Goal: Task Accomplishment & Management: Complete application form

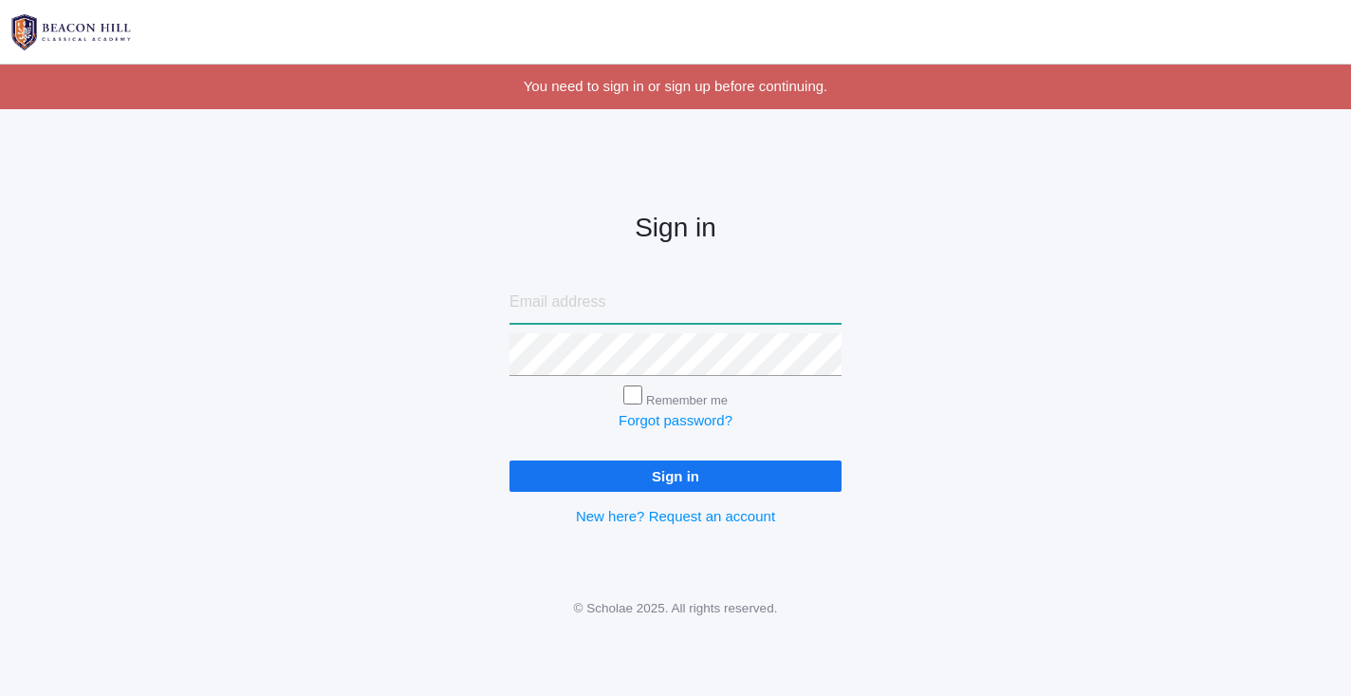
type input "[EMAIL_ADDRESS][DOMAIN_NAME]"
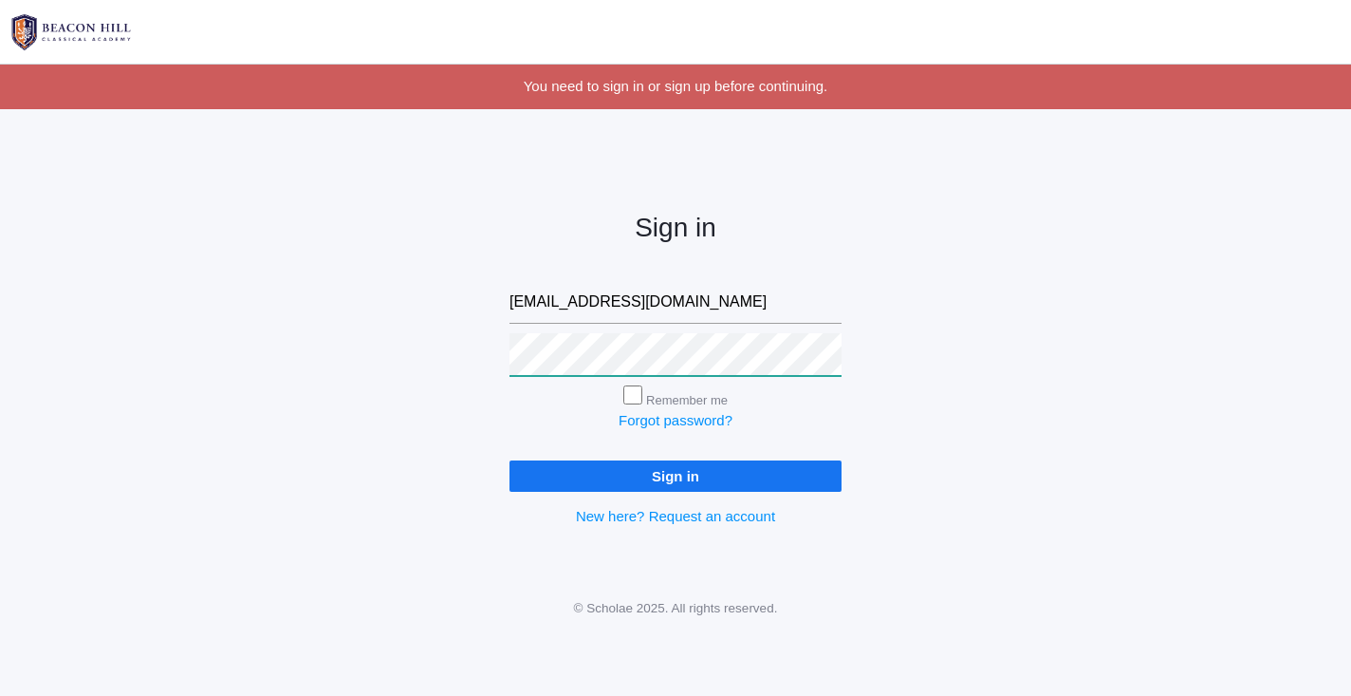
click at [676, 472] on input "Sign in" at bounding box center [676, 475] width 332 height 31
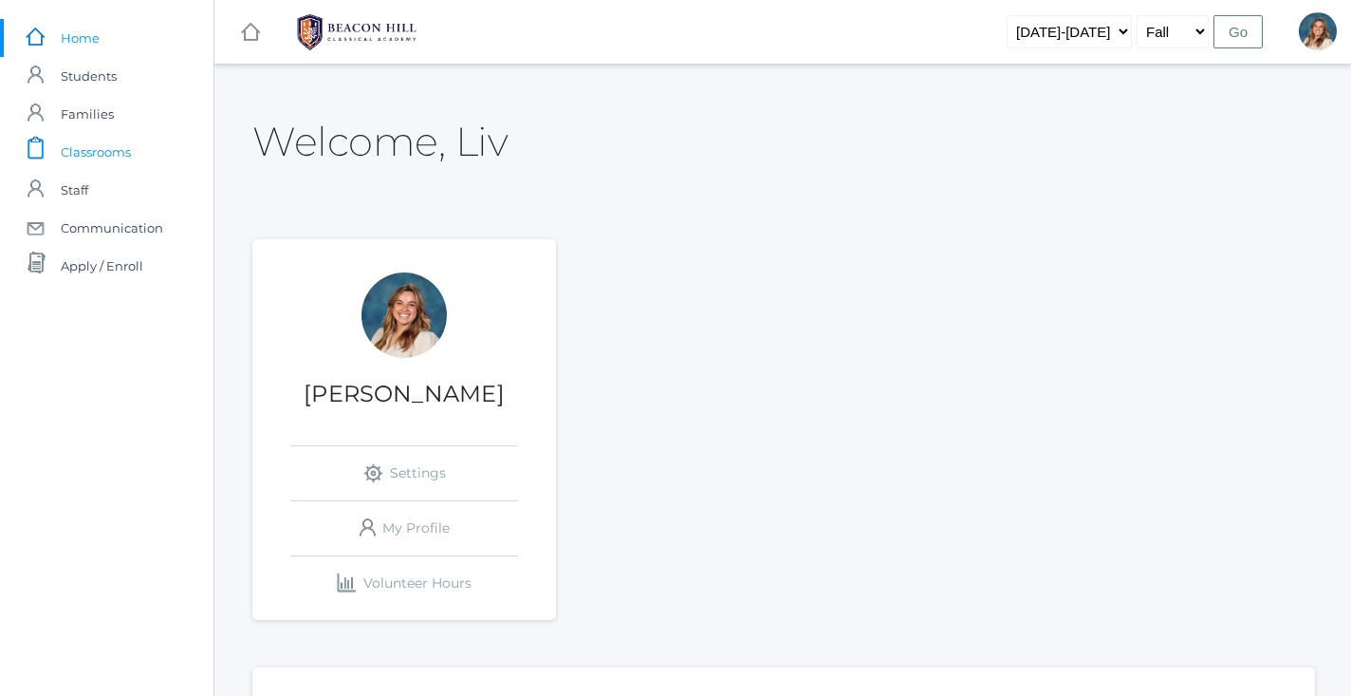
click at [106, 150] on span "Classrooms" at bounding box center [96, 152] width 70 height 38
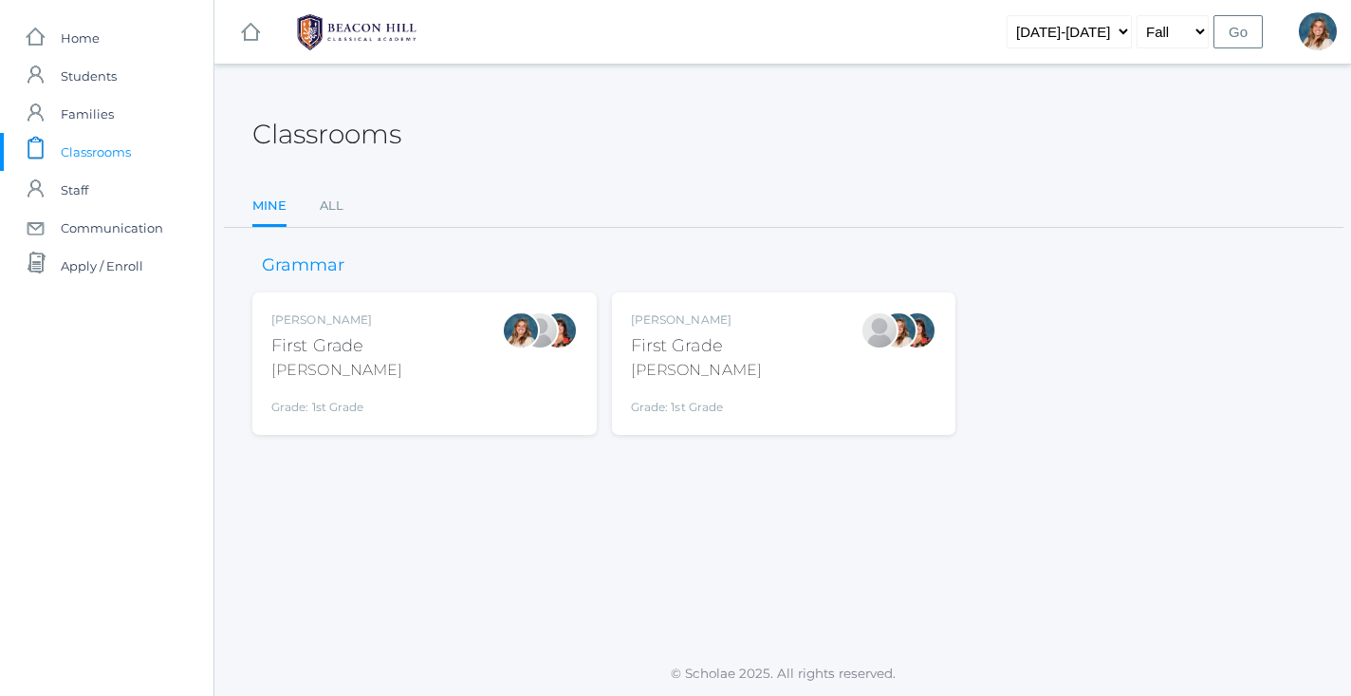
click at [364, 344] on div "[PERSON_NAME] First Grade [PERSON_NAME] Grade: 1st Grade 01LA" at bounding box center [424, 363] width 307 height 104
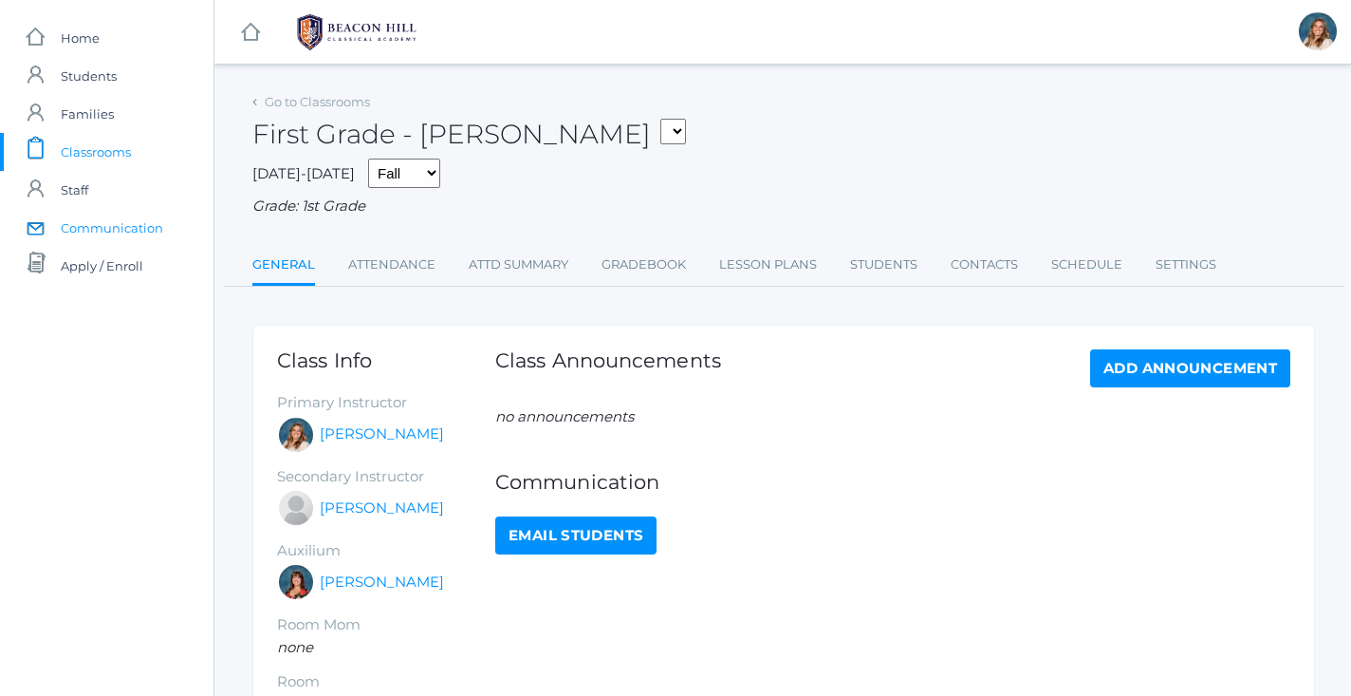
click at [123, 233] on span "Communication" at bounding box center [112, 228] width 102 height 38
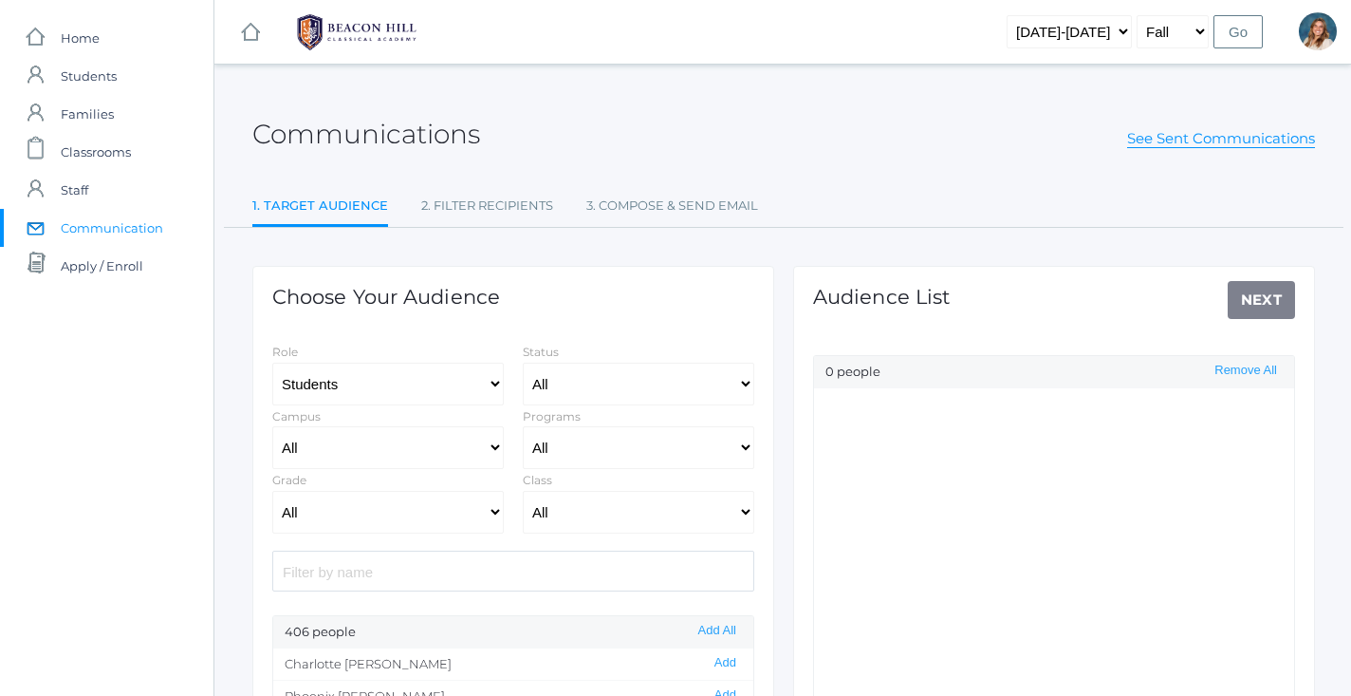
select select "Enrolled"
click at [1260, 151] on div "Communications See Sent Communications" at bounding box center [783, 123] width 1063 height 70
click at [1260, 143] on link "See Sent Communications" at bounding box center [1221, 138] width 188 height 19
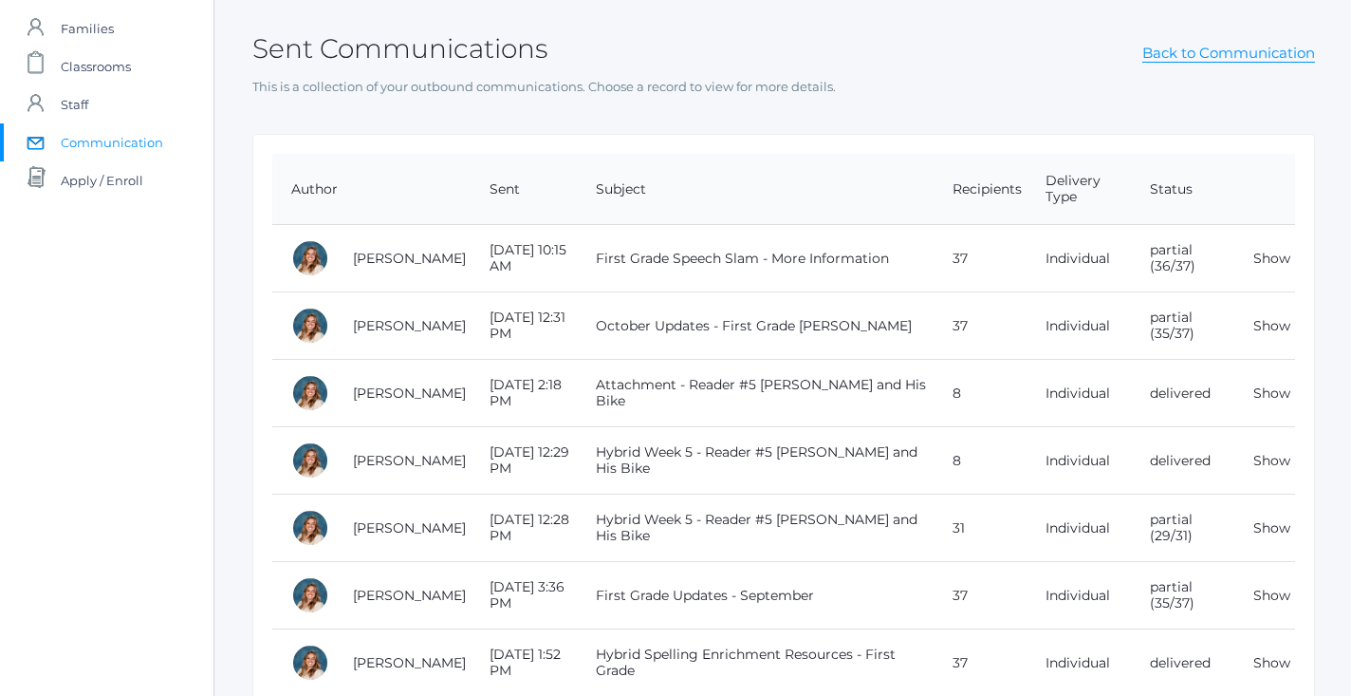
scroll to position [96, 0]
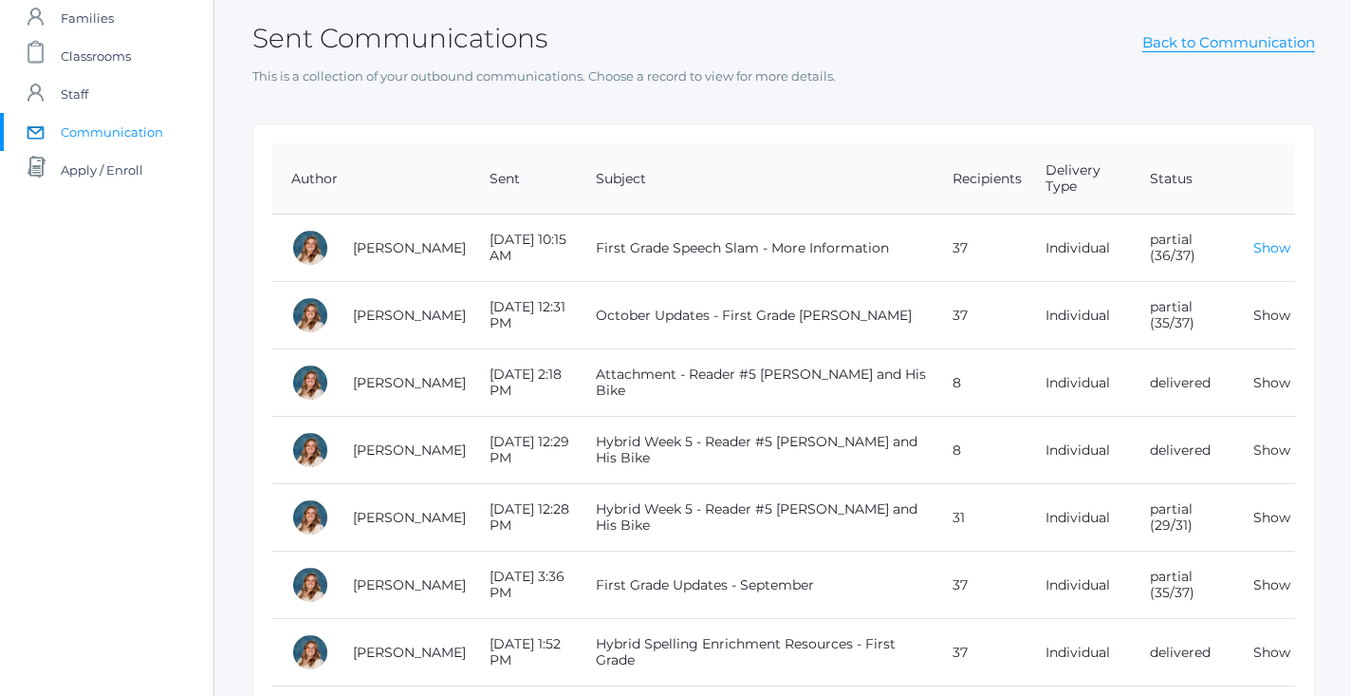
click at [1261, 244] on link "Show" at bounding box center [1272, 247] width 37 height 17
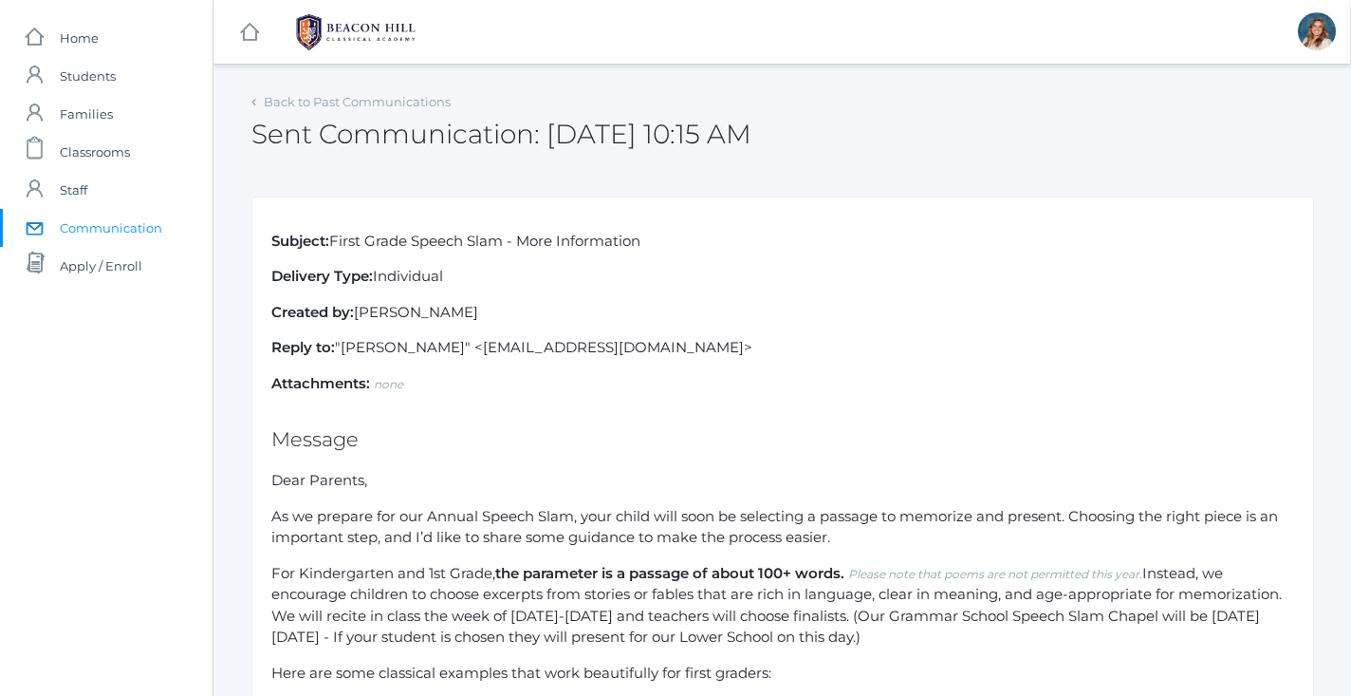
scroll to position [0, 1]
click at [289, 102] on link "Back to Past Communications" at bounding box center [357, 101] width 187 height 15
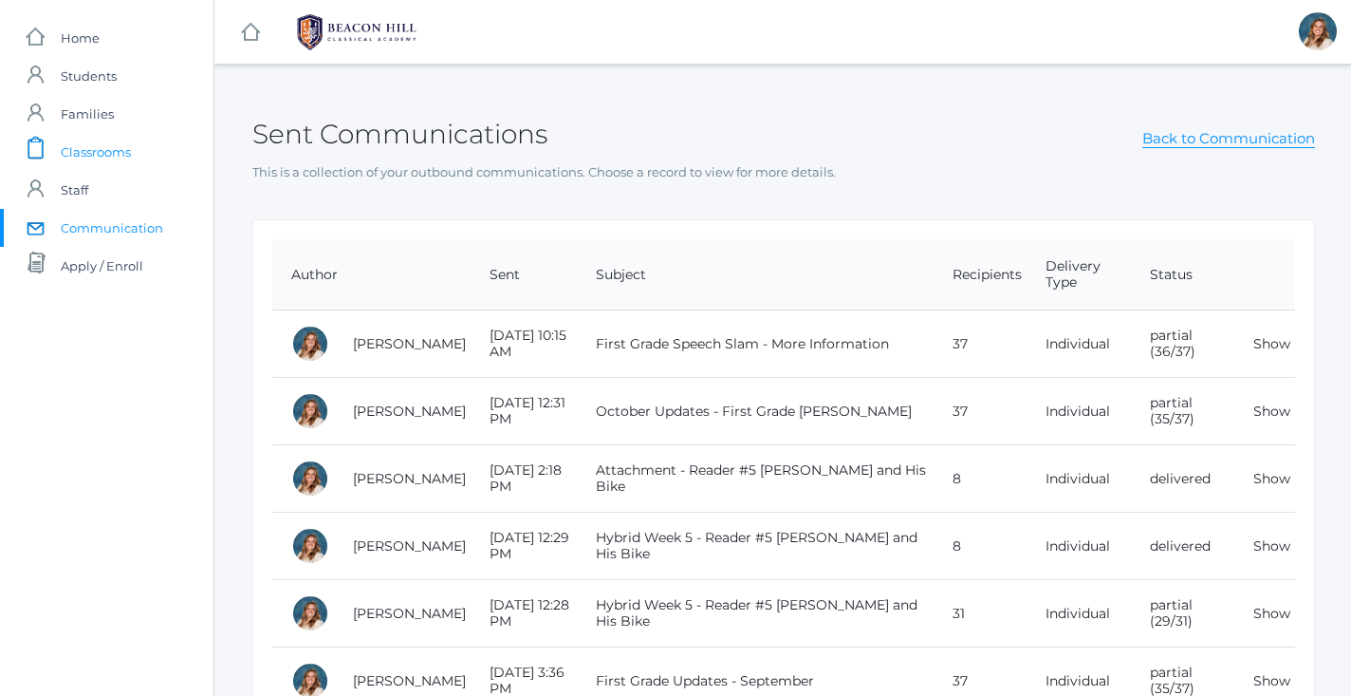
click at [121, 145] on span "Classrooms" at bounding box center [96, 152] width 70 height 38
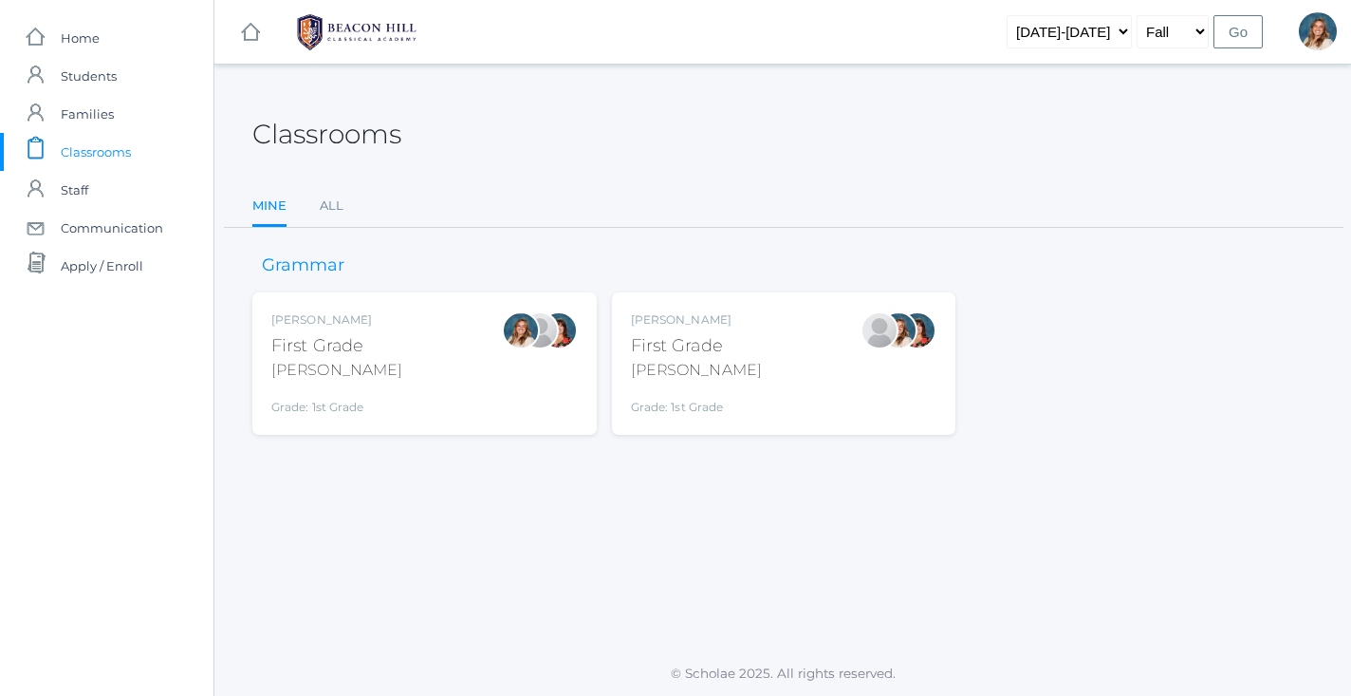
click at [448, 379] on div "[PERSON_NAME] First Grade [PERSON_NAME] Grade: 1st Grade 01LA" at bounding box center [424, 363] width 307 height 104
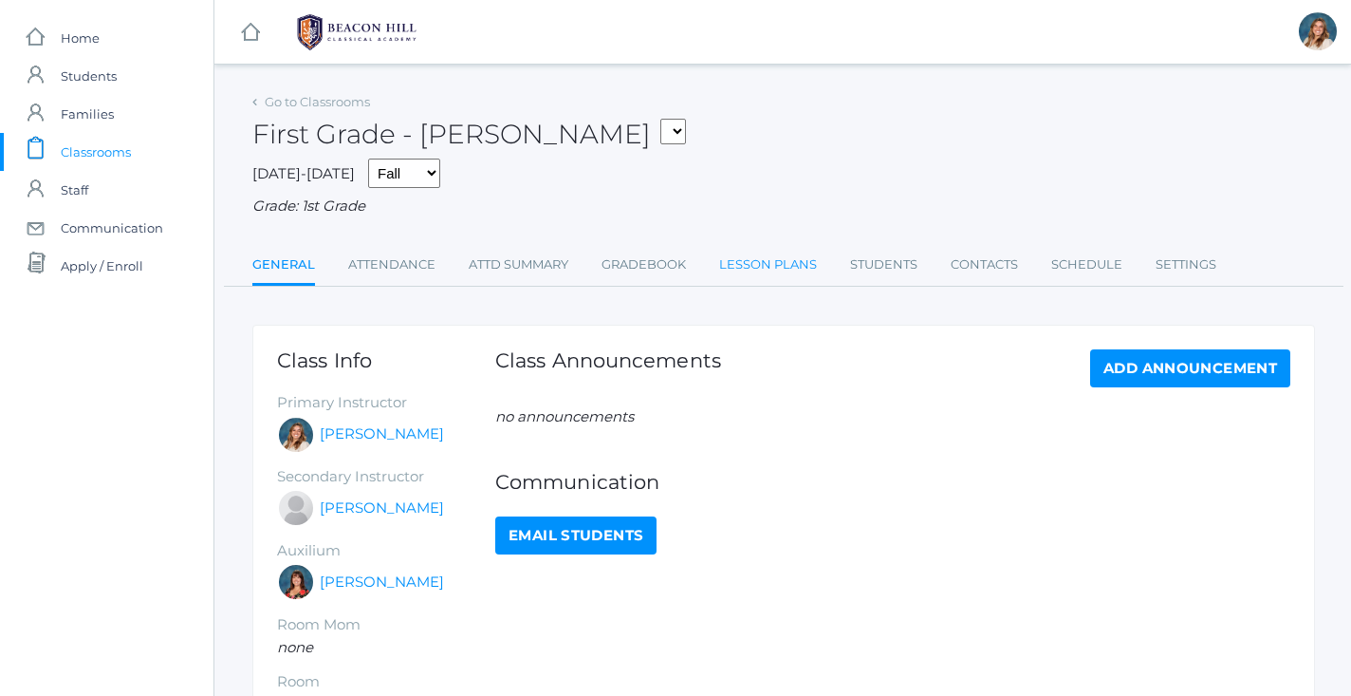
click at [792, 247] on link "Lesson Plans" at bounding box center [768, 265] width 98 height 38
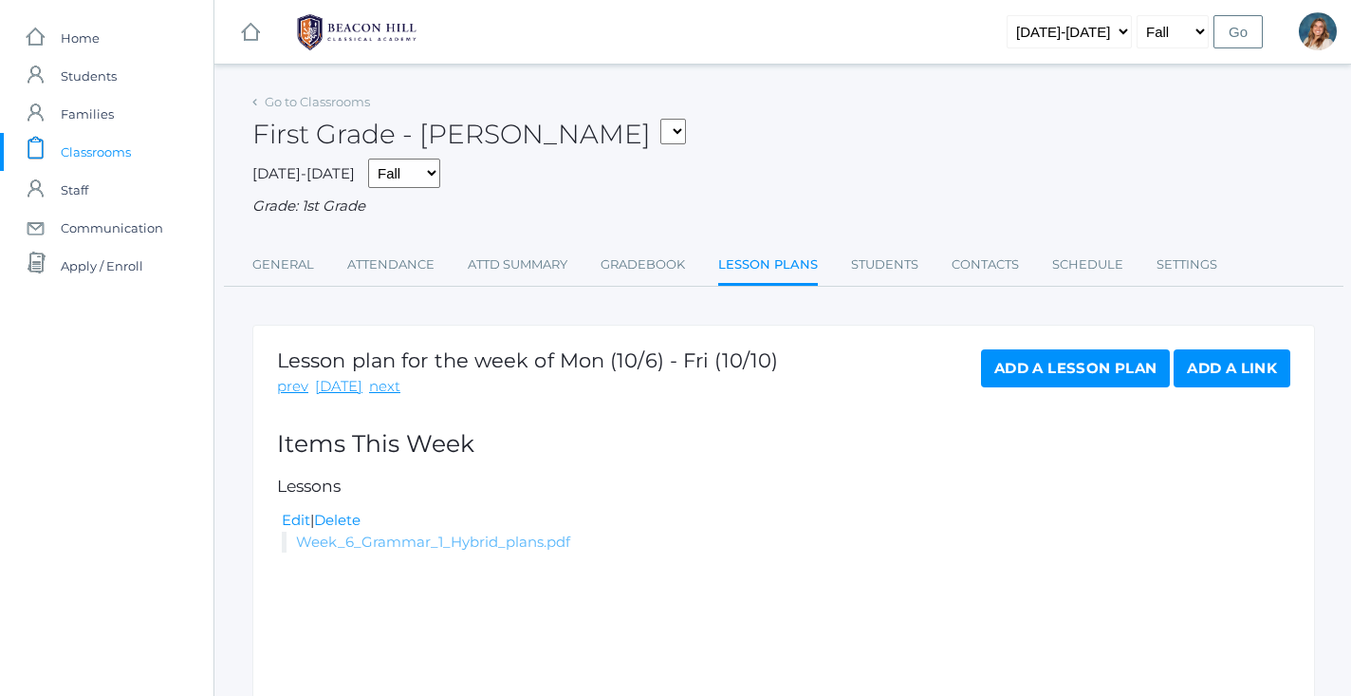
click at [490, 532] on link "Week_6_Grammar_1_Hybrid_plans.pdf" at bounding box center [433, 541] width 274 height 18
click at [346, 27] on img at bounding box center [357, 32] width 142 height 47
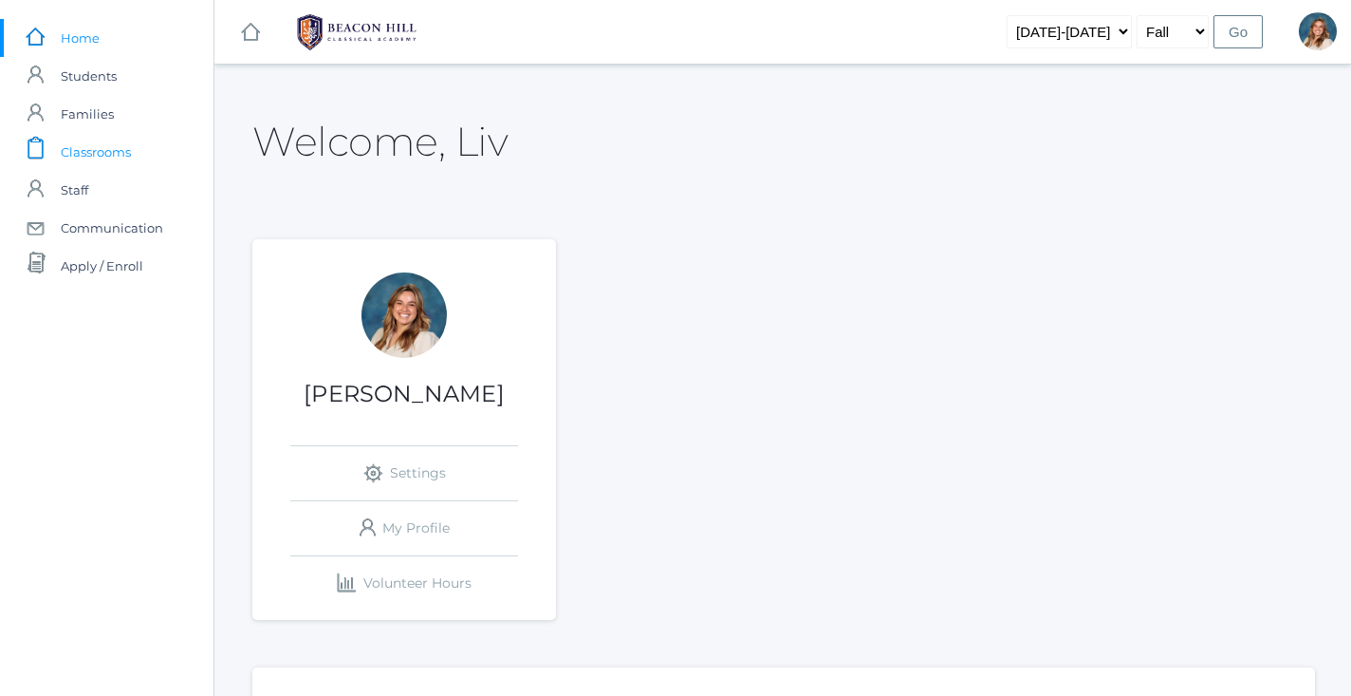
click at [109, 151] on span "Classrooms" at bounding box center [96, 152] width 70 height 38
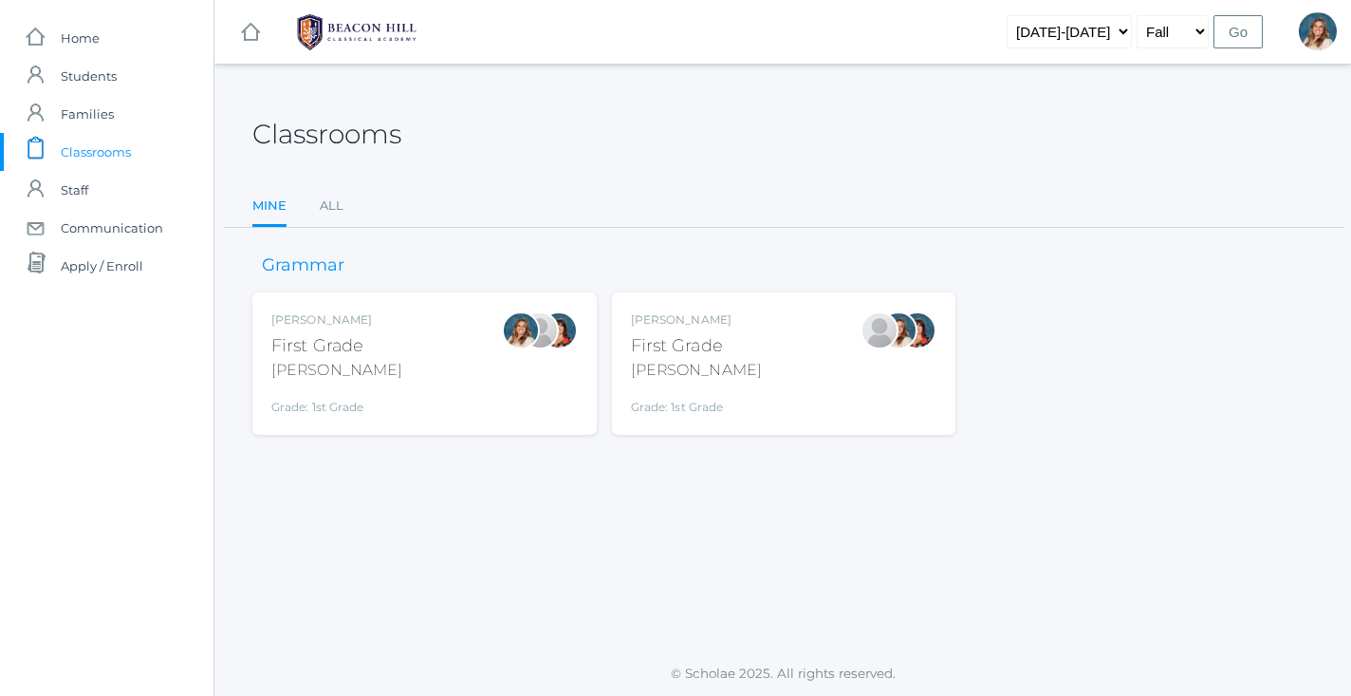
click at [443, 393] on div "Liv Barber First Grade Barber Grade: 1st Grade 01LA" at bounding box center [424, 363] width 307 height 104
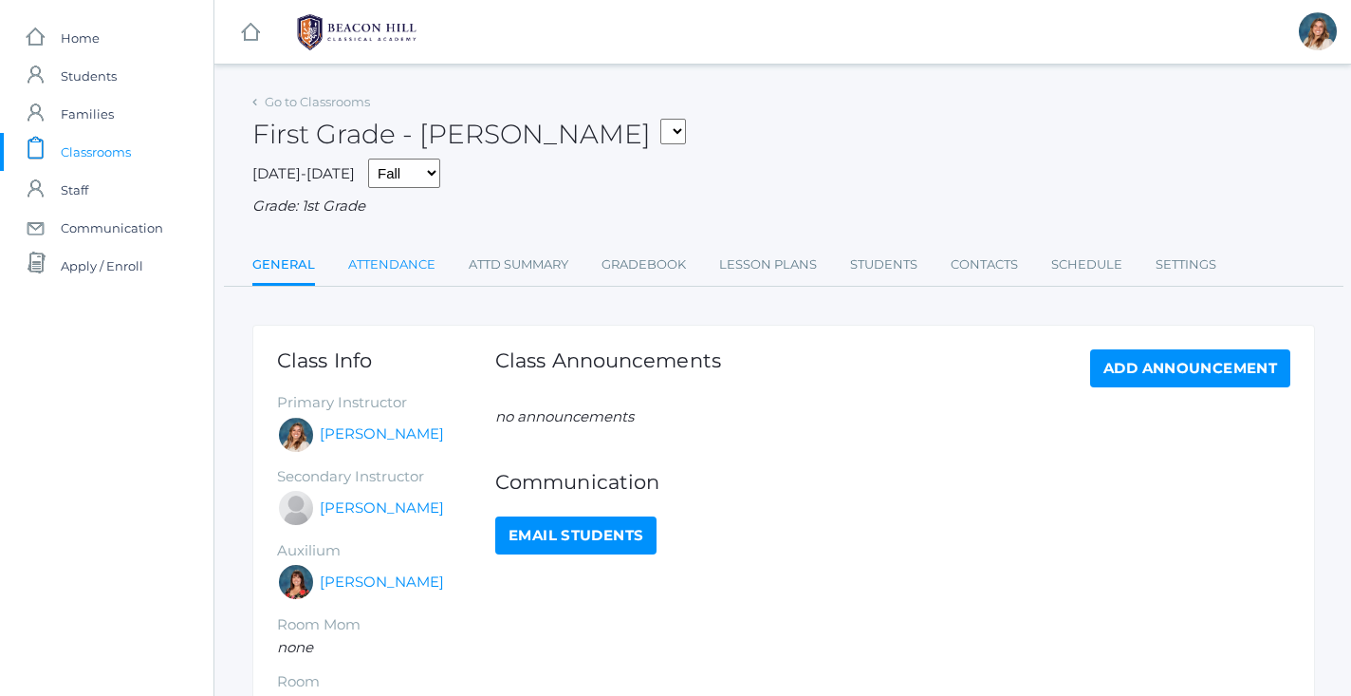
click at [372, 261] on link "Attendance" at bounding box center [391, 265] width 87 height 38
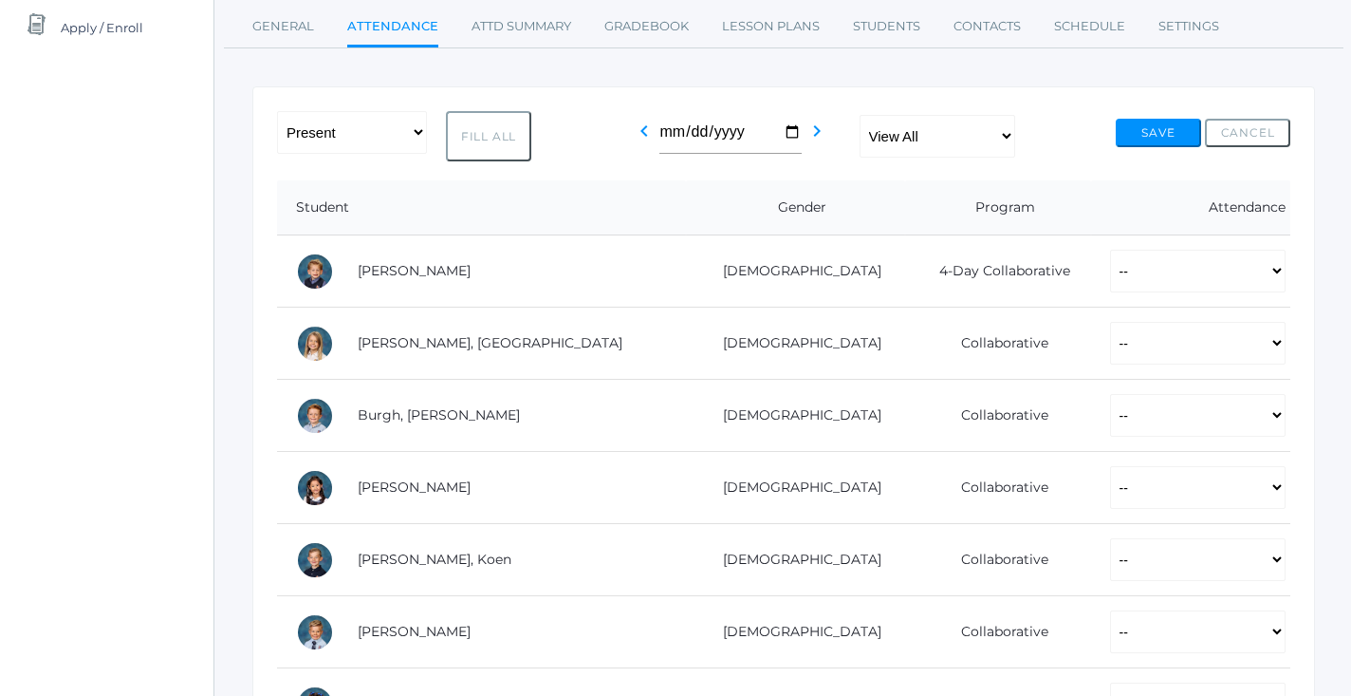
scroll to position [299, 0]
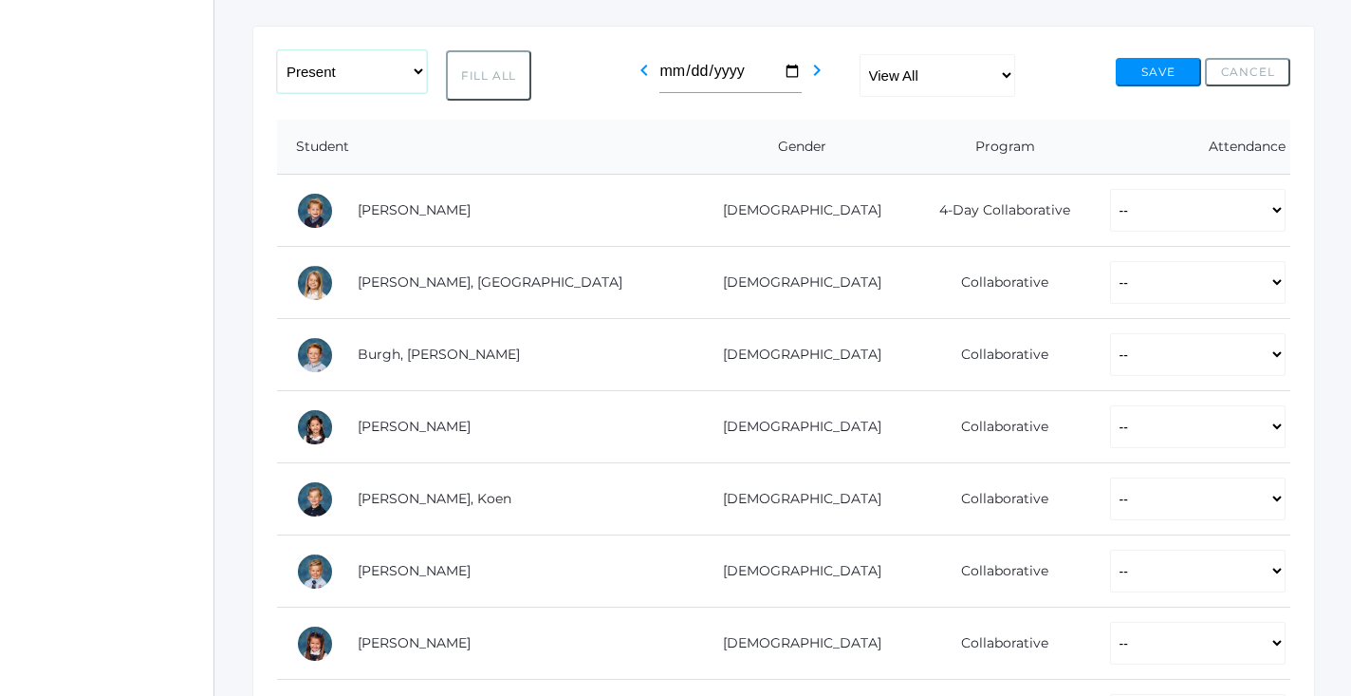
select select "PH"
click at [471, 59] on button "Fill All" at bounding box center [488, 75] width 85 height 50
select select "PH"
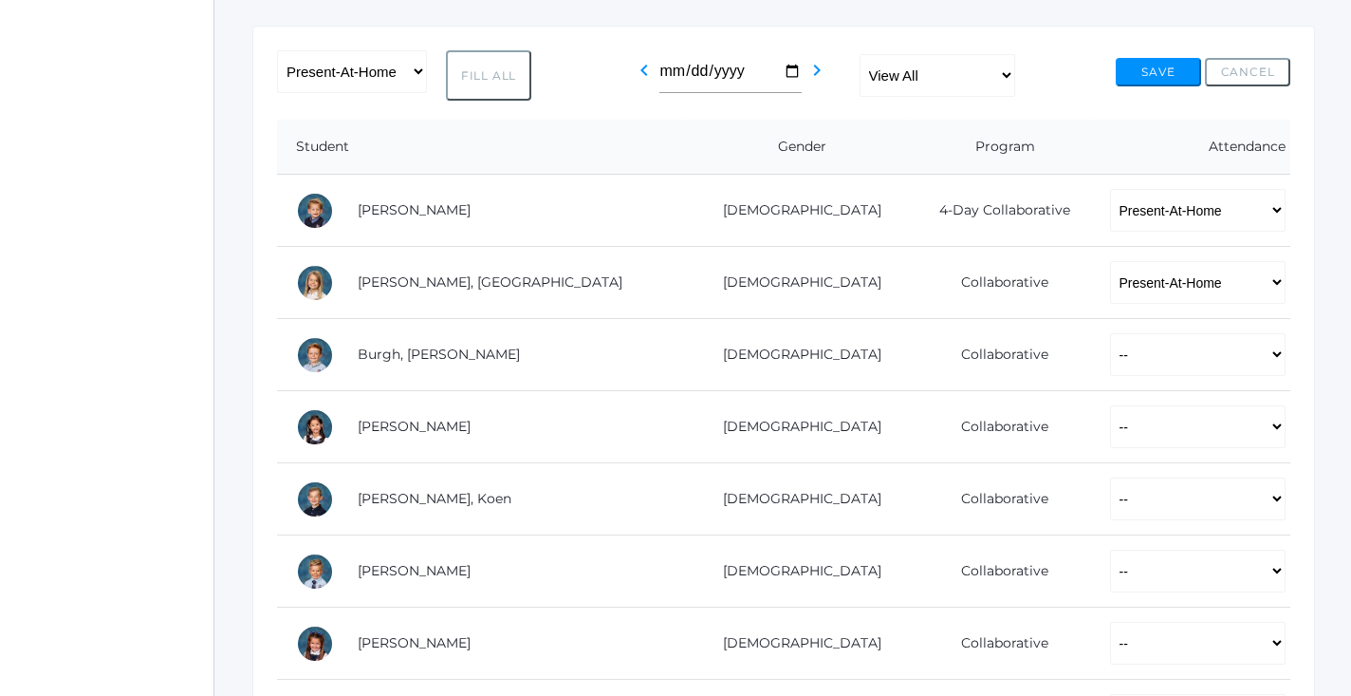
select select "PH"
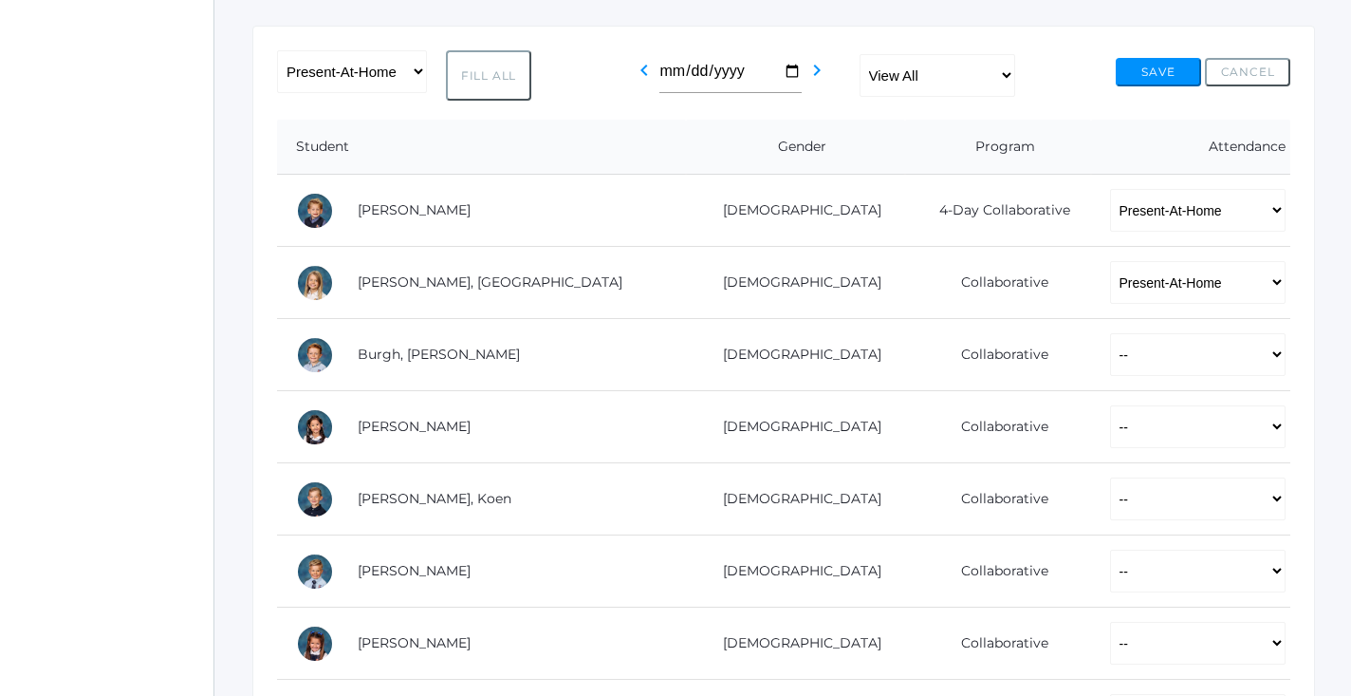
select select "PH"
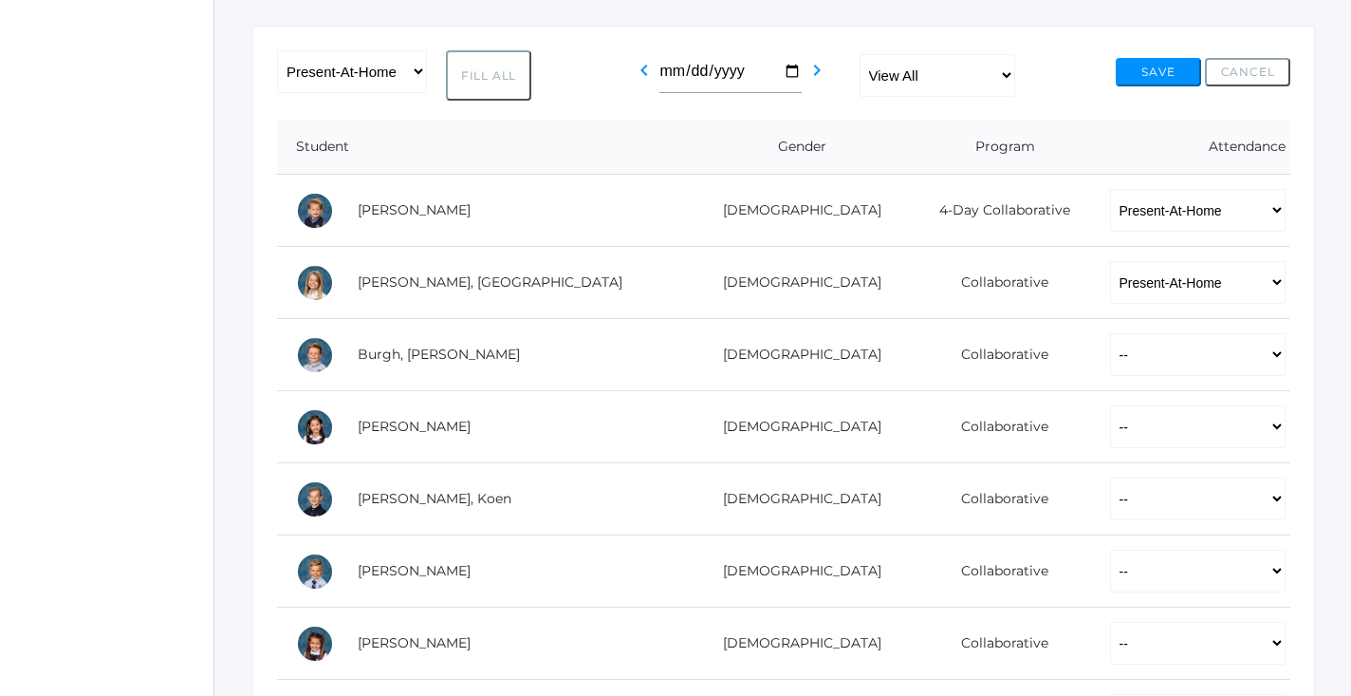
select select "PH"
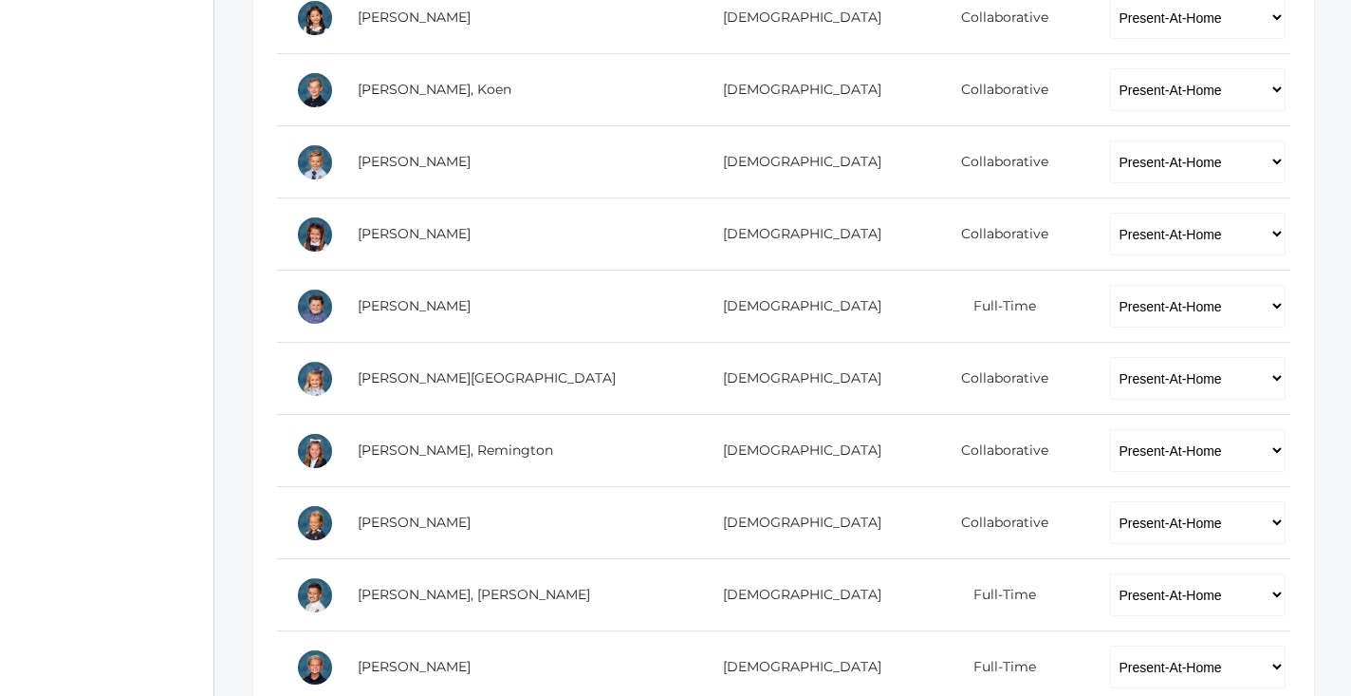
scroll to position [709, 0]
select select "P"
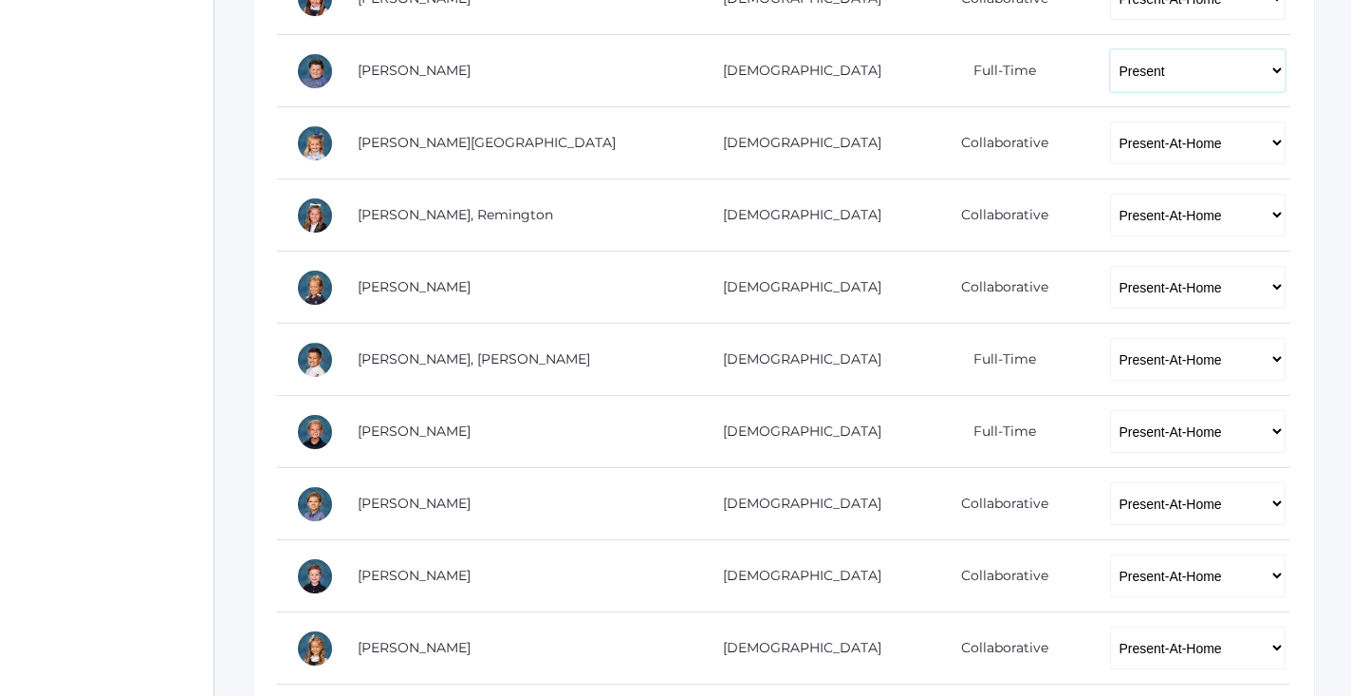
scroll to position [953, 0]
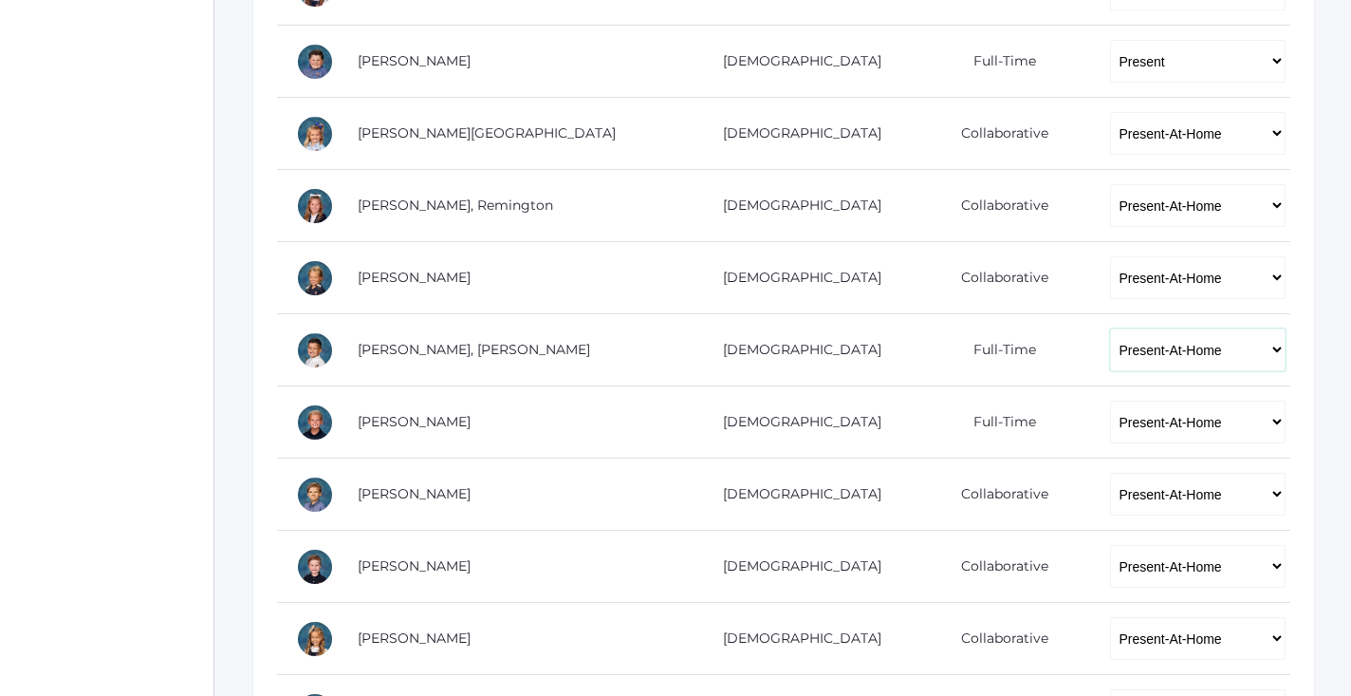
select select "P"
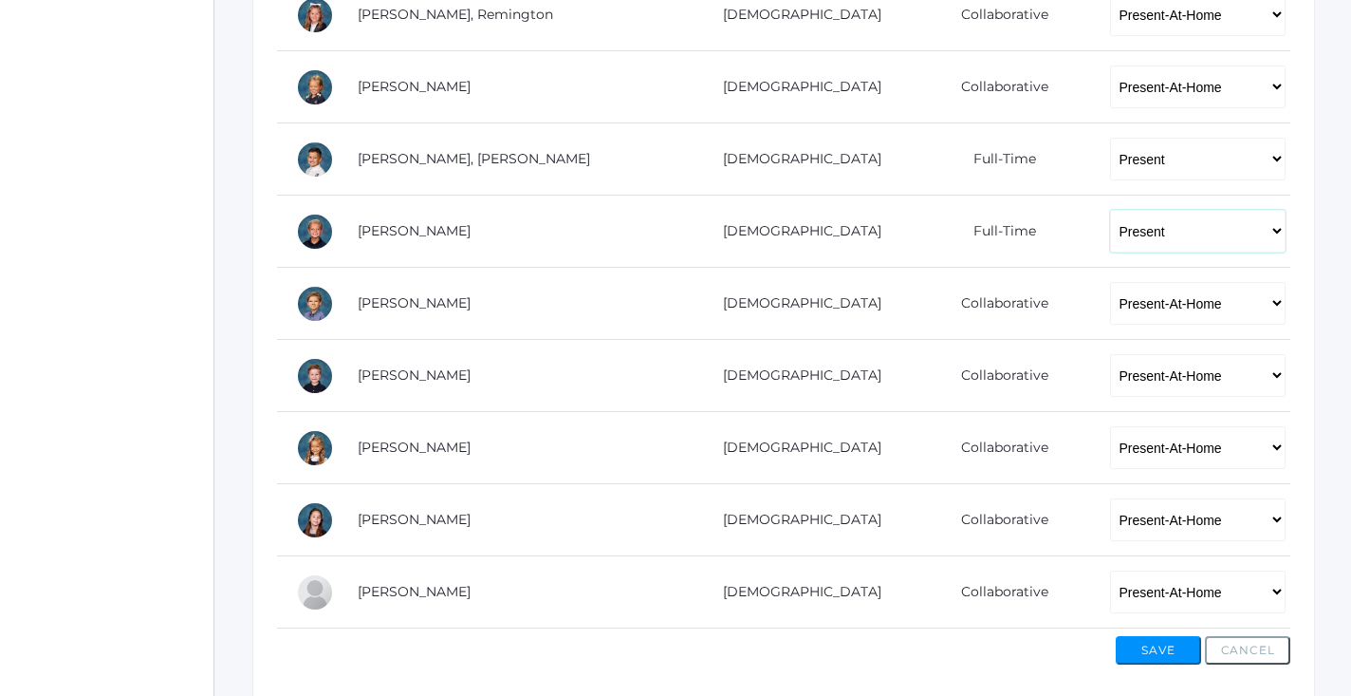
scroll to position [1164, 0]
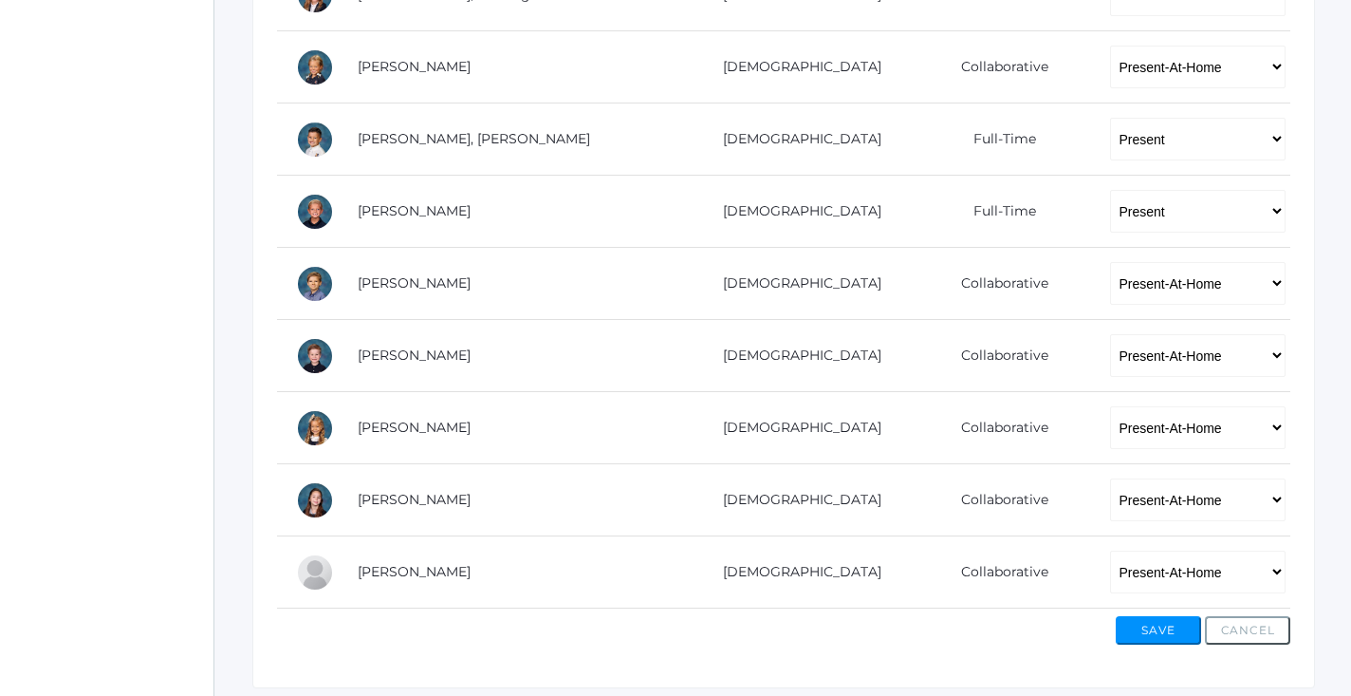
click at [1203, 624] on div "Save Cancel" at bounding box center [1203, 630] width 175 height 28
click at [1186, 624] on button "Save" at bounding box center [1158, 630] width 85 height 28
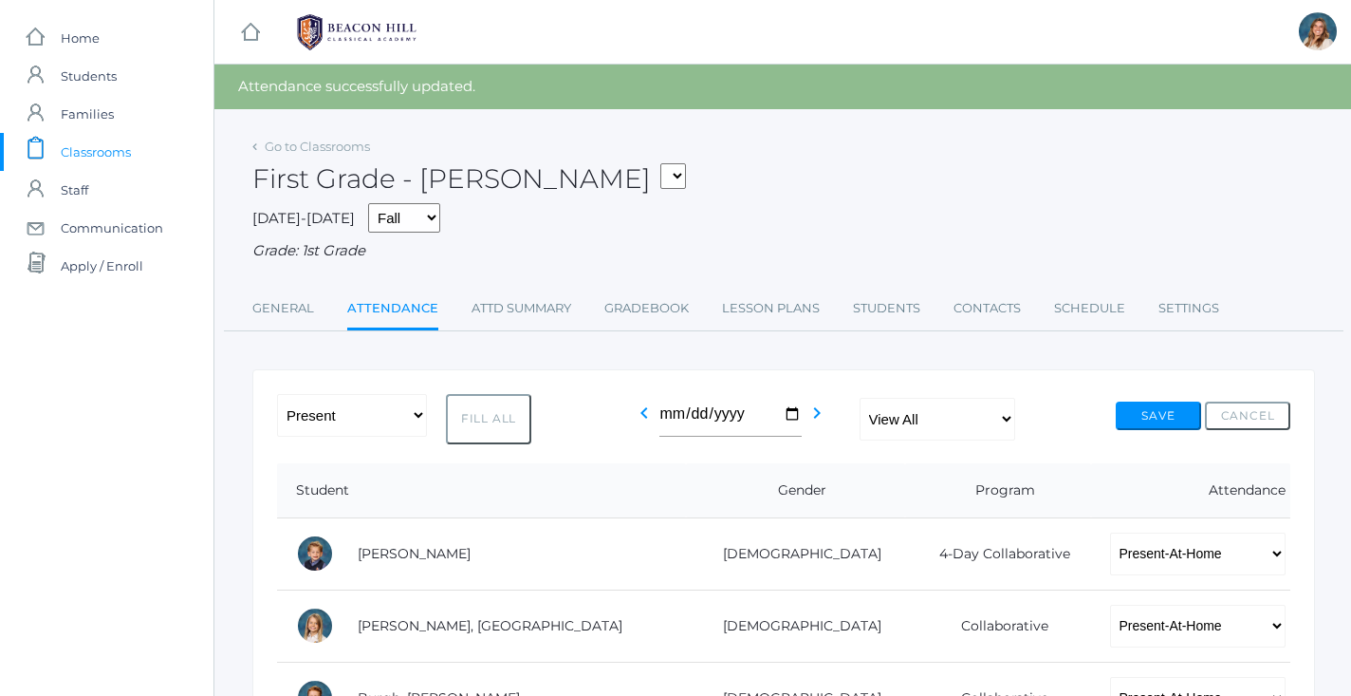
click at [115, 165] on span "Classrooms" at bounding box center [96, 152] width 70 height 38
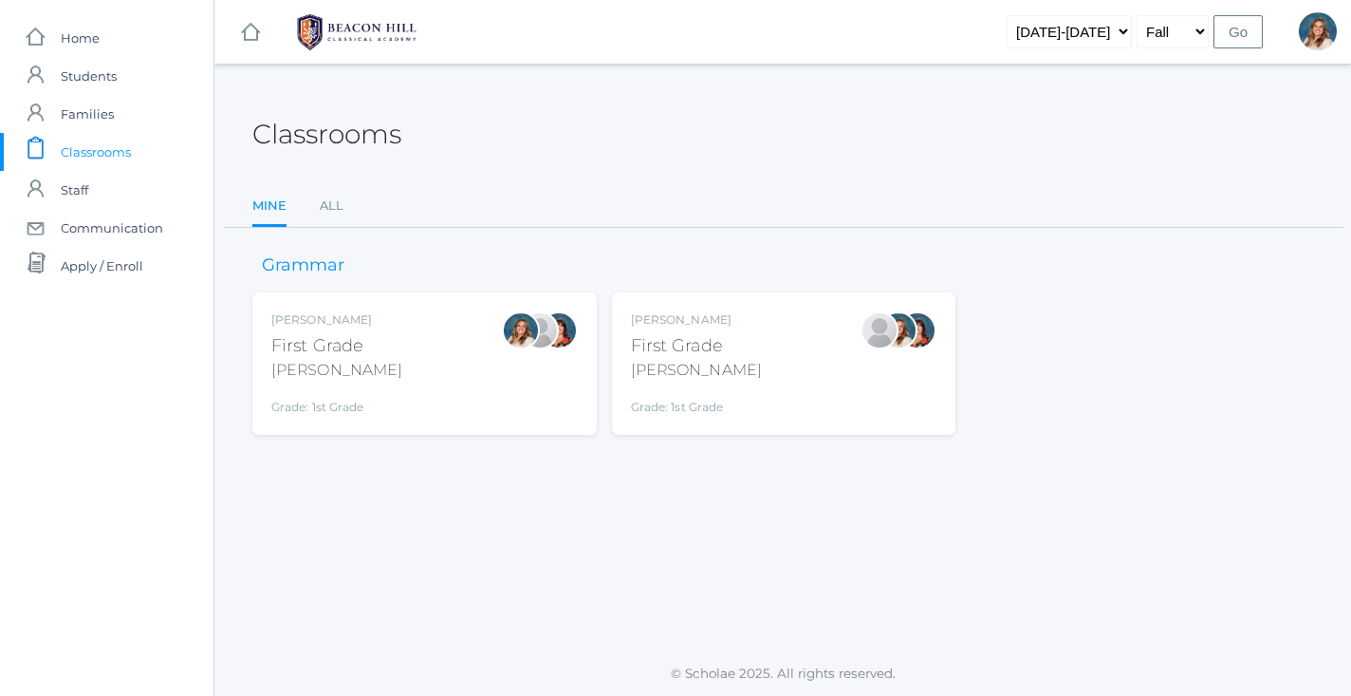
click at [724, 353] on div "Jaimie Watson First Grade Watson Grade: 1st Grade 01LA" at bounding box center [784, 363] width 307 height 104
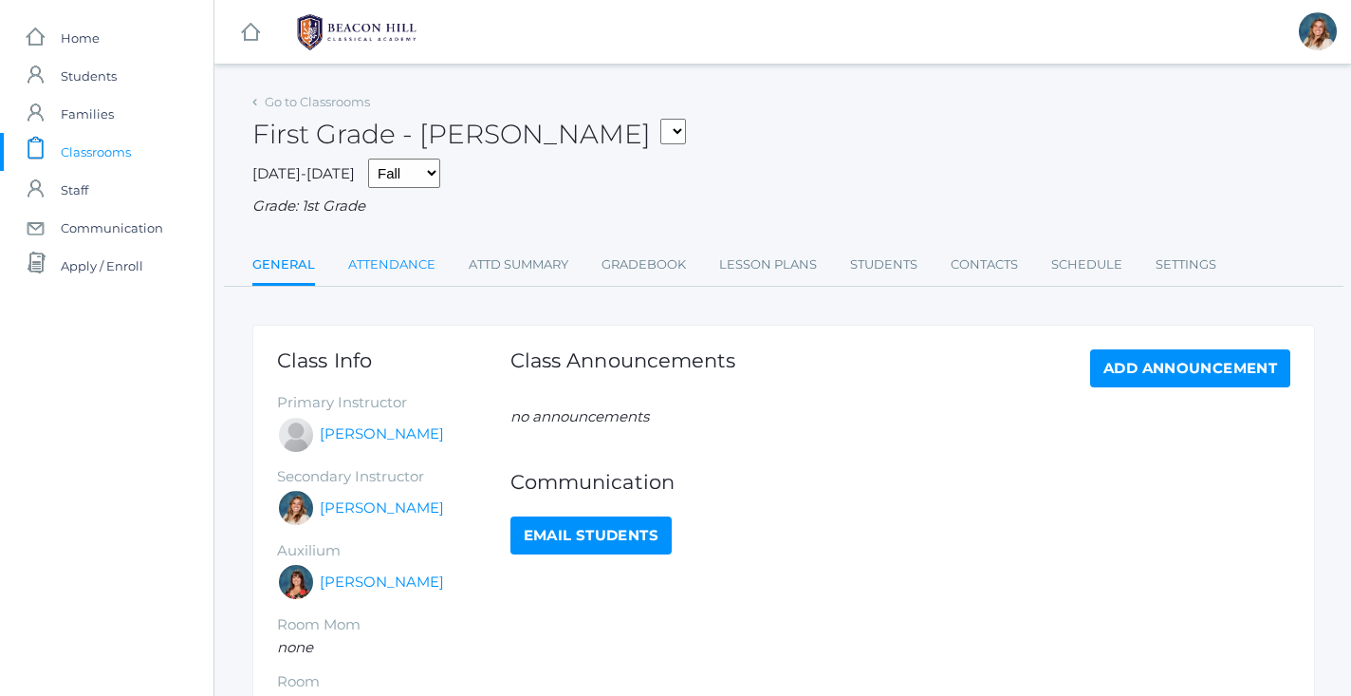
click at [407, 258] on link "Attendance" at bounding box center [391, 265] width 87 height 38
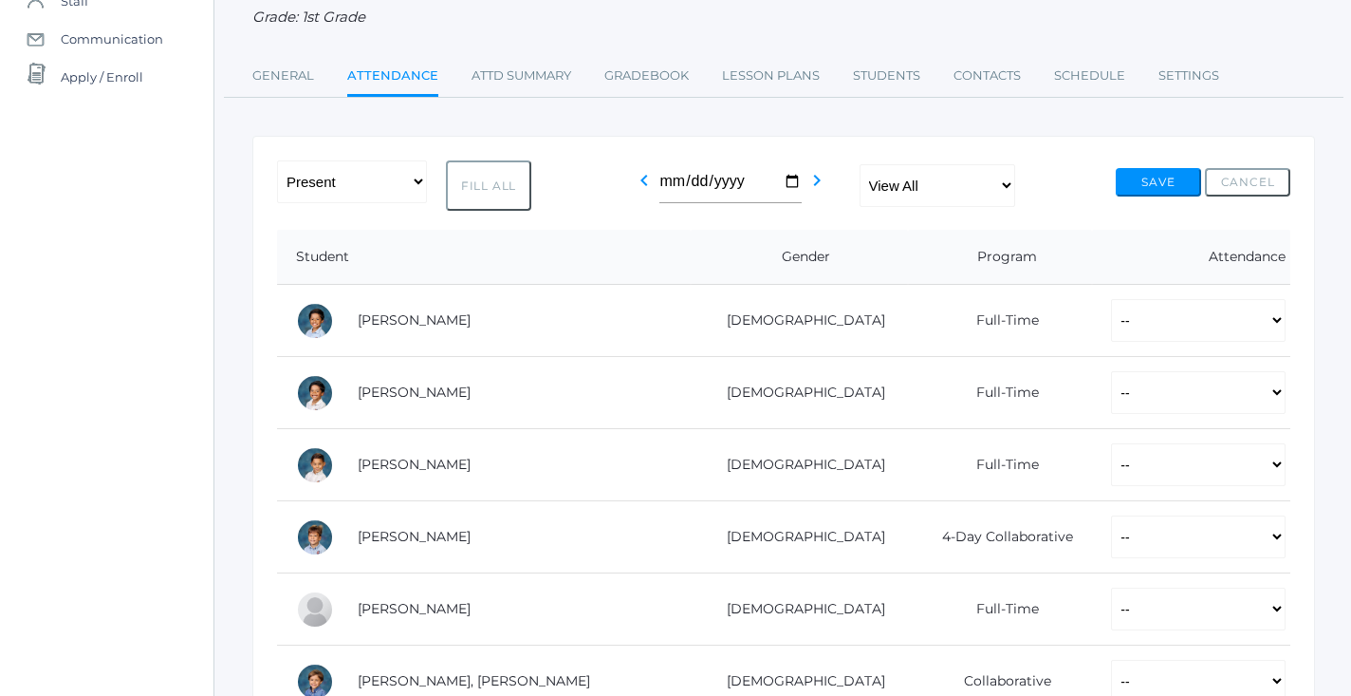
scroll to position [200, 0]
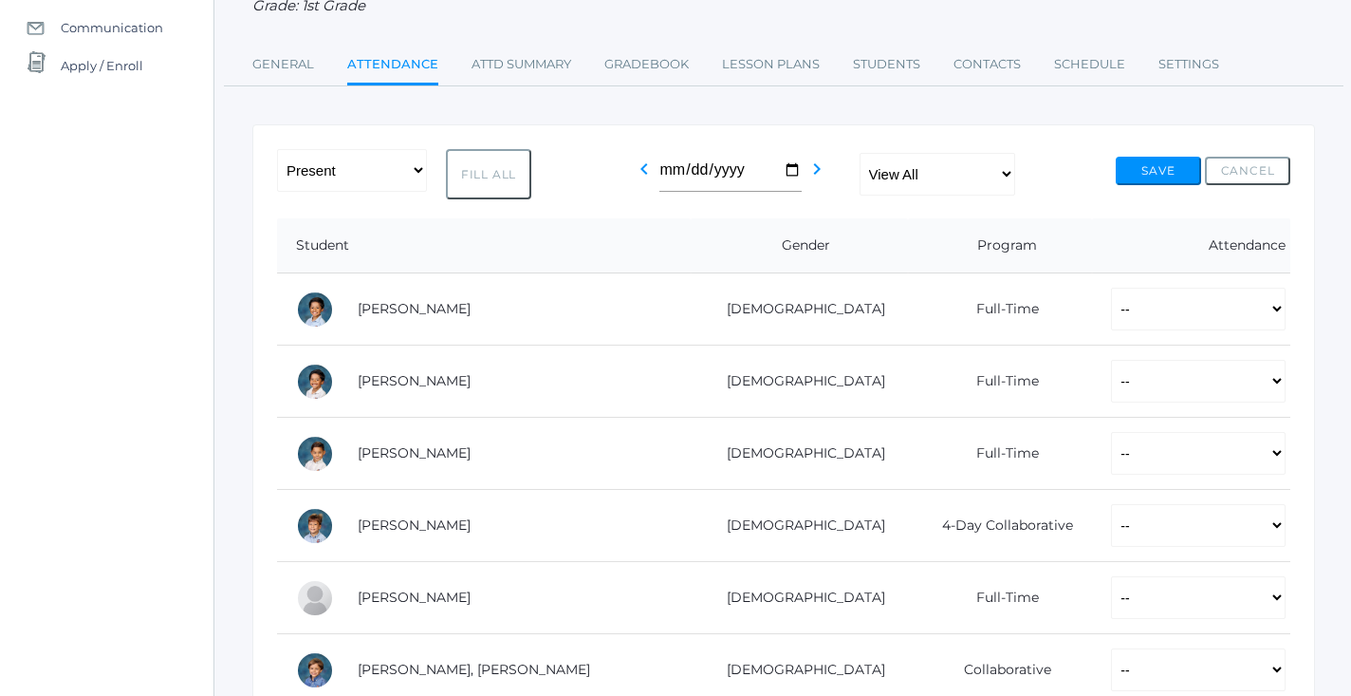
click at [481, 179] on button "Fill All" at bounding box center [488, 174] width 85 height 50
select select "P"
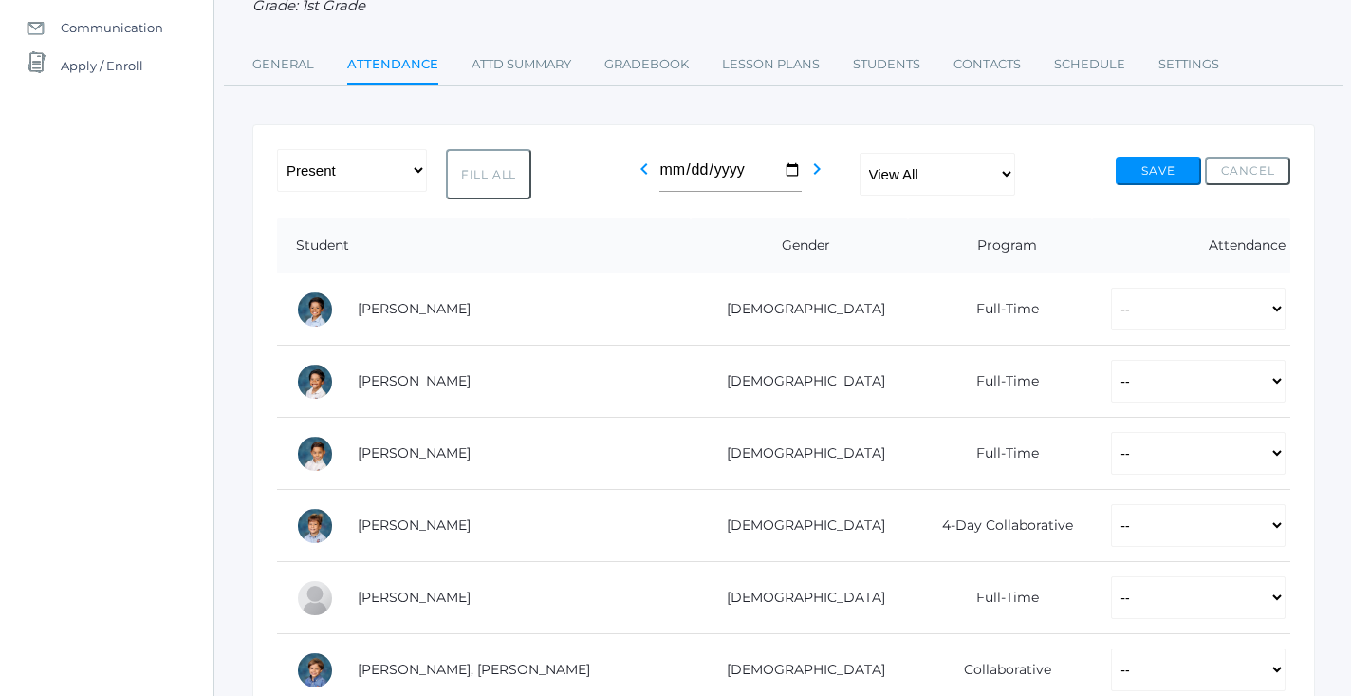
select select "P"
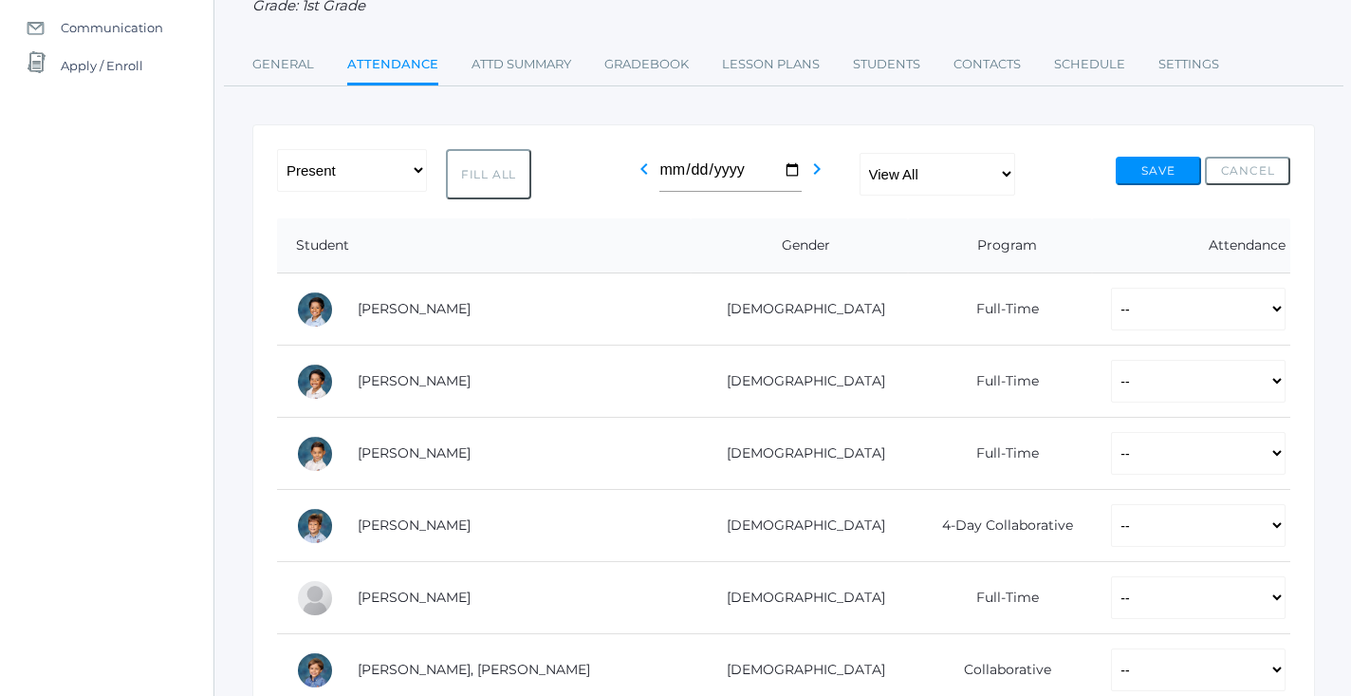
select select "P"
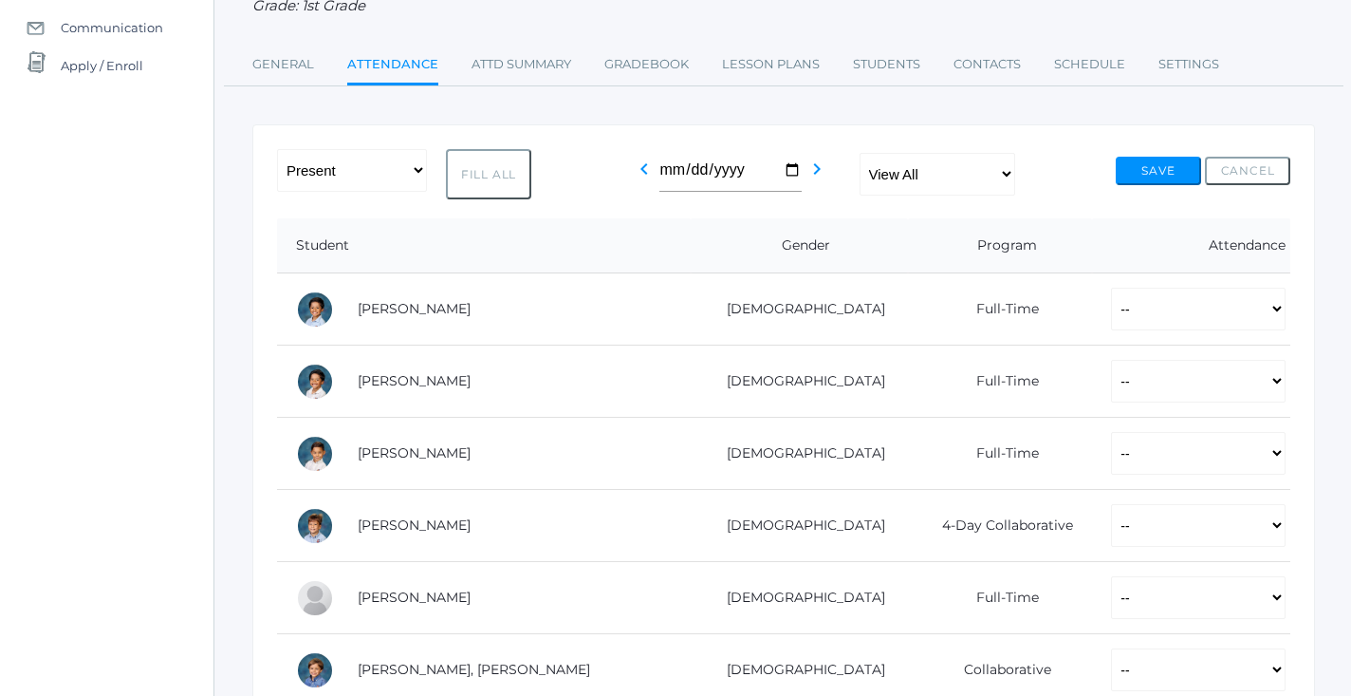
select select "P"
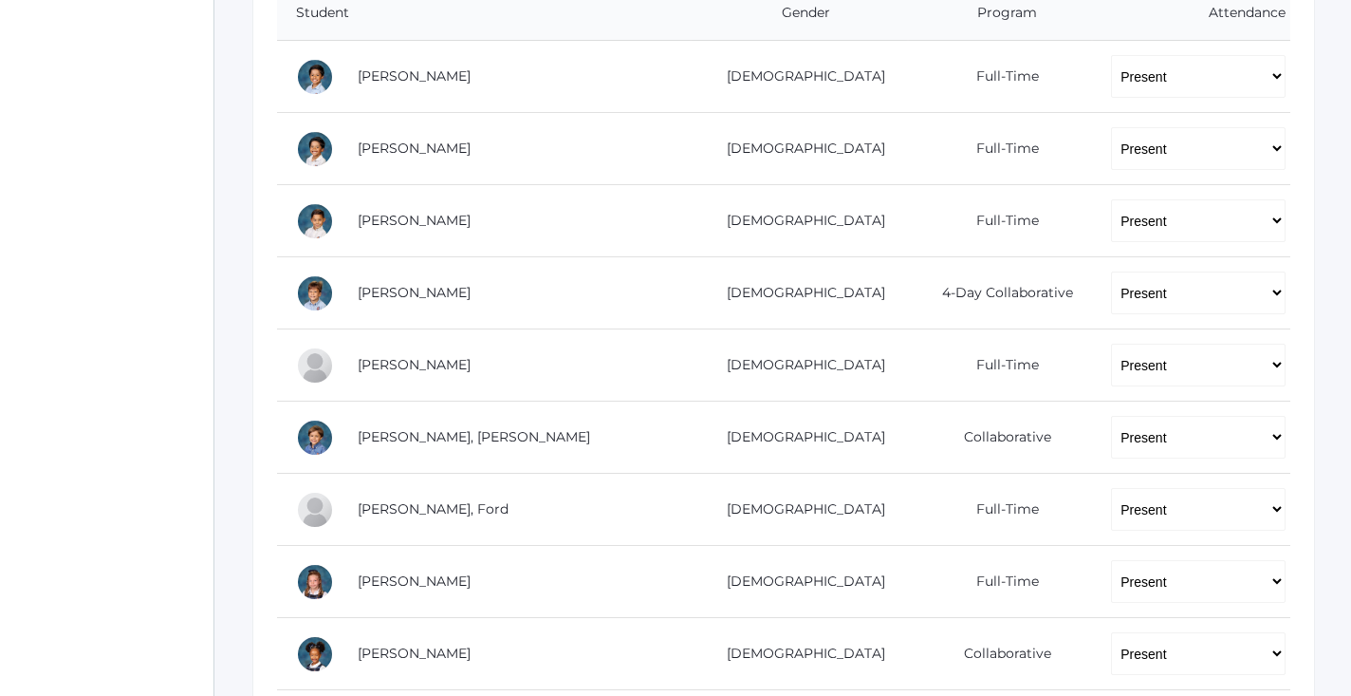
scroll to position [450, 0]
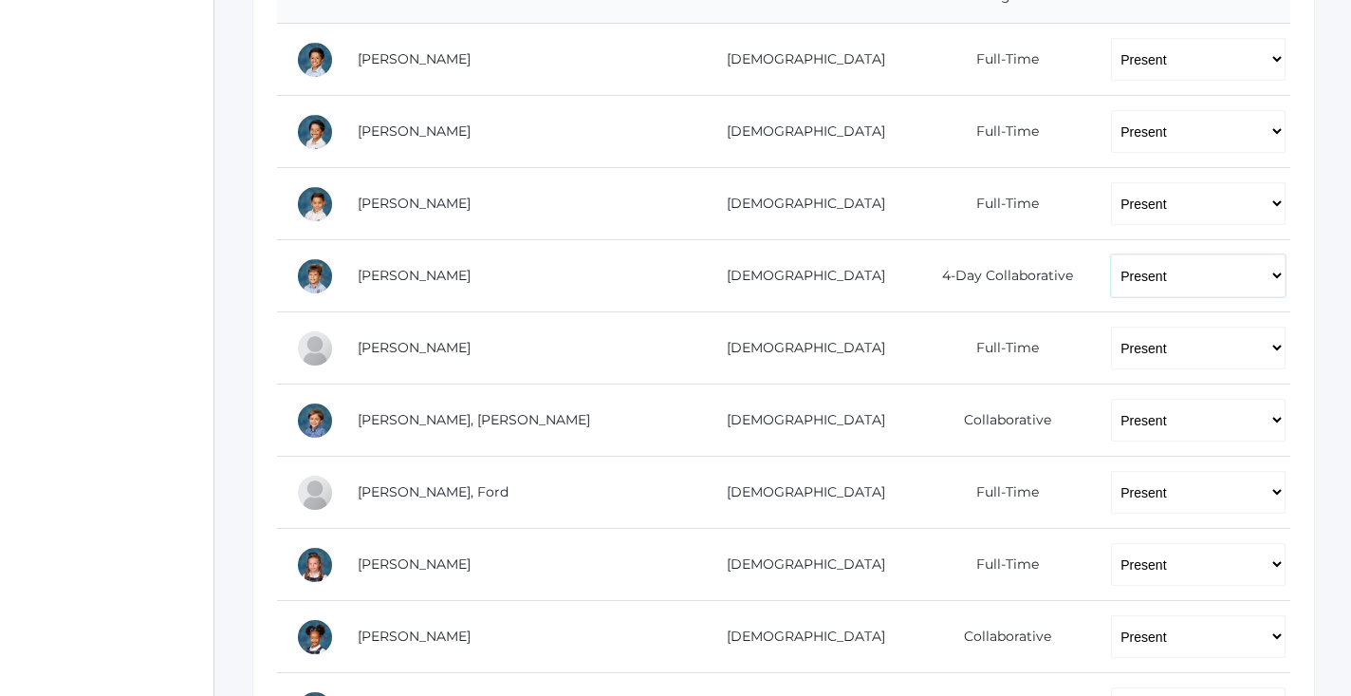
select select "PH"
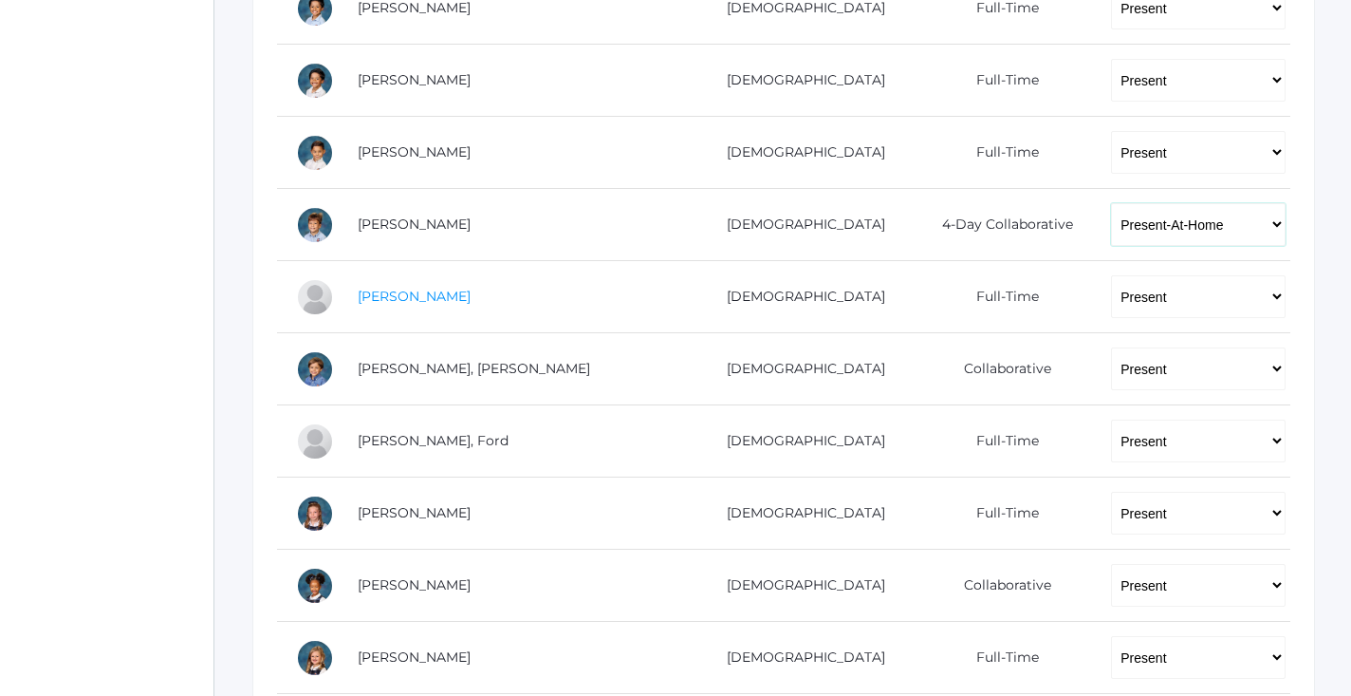
scroll to position [514, 0]
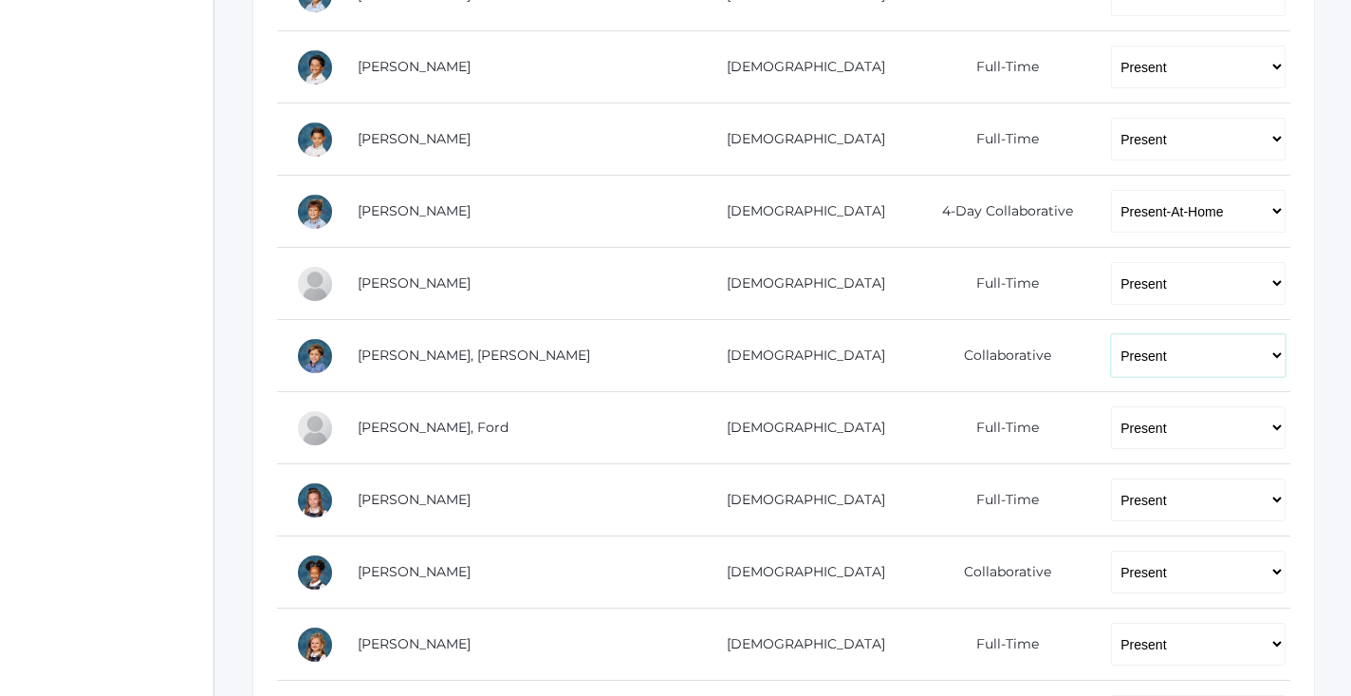
select select "PH"
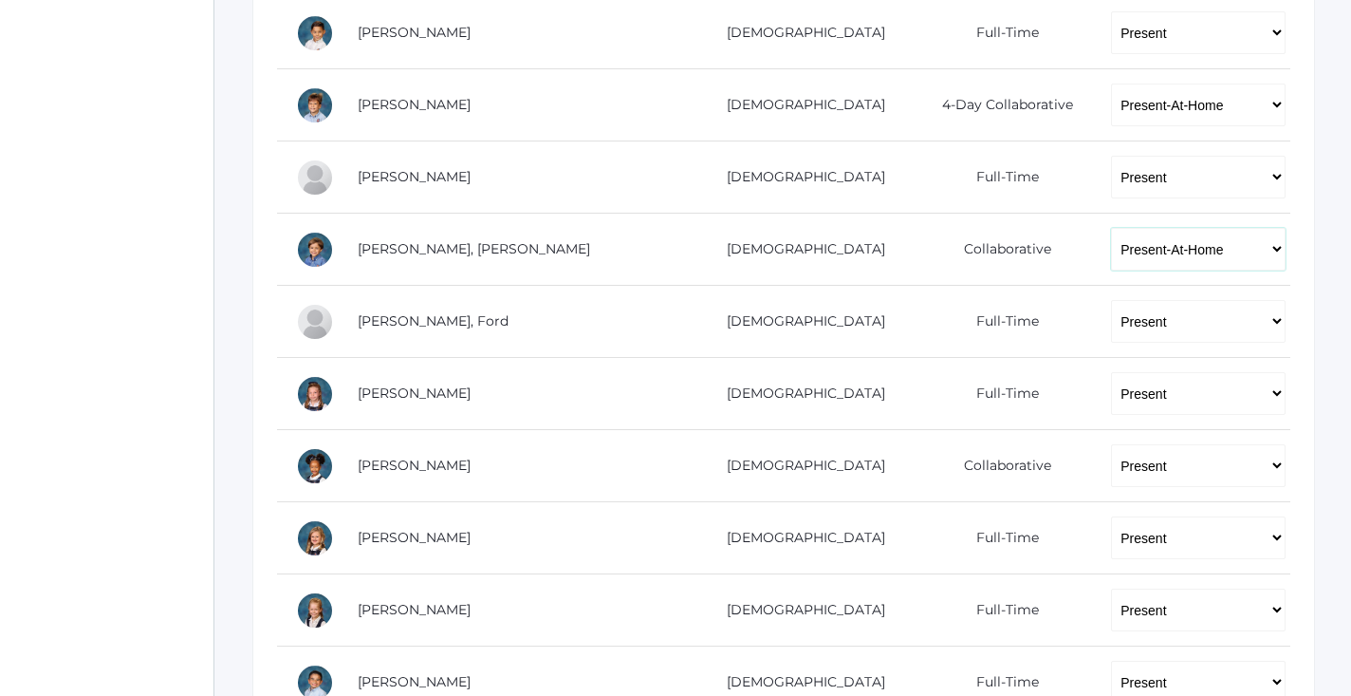
scroll to position [624, 0]
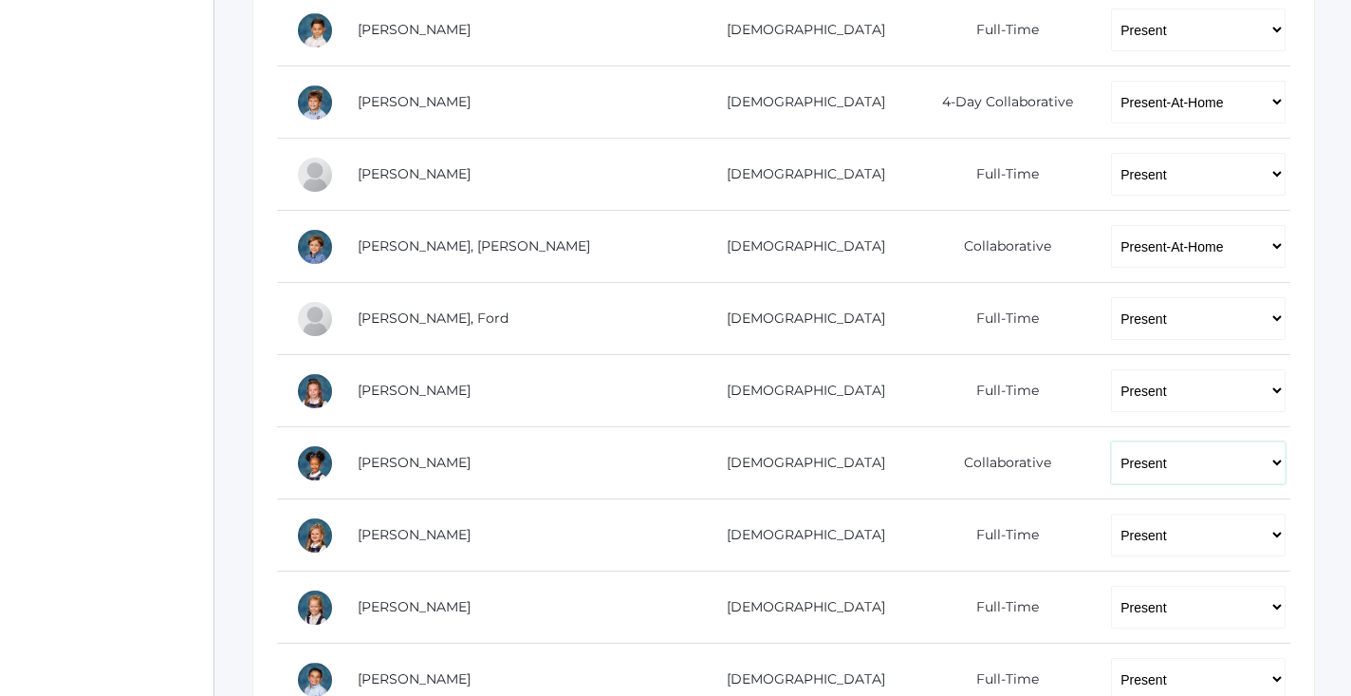
select select "PH"
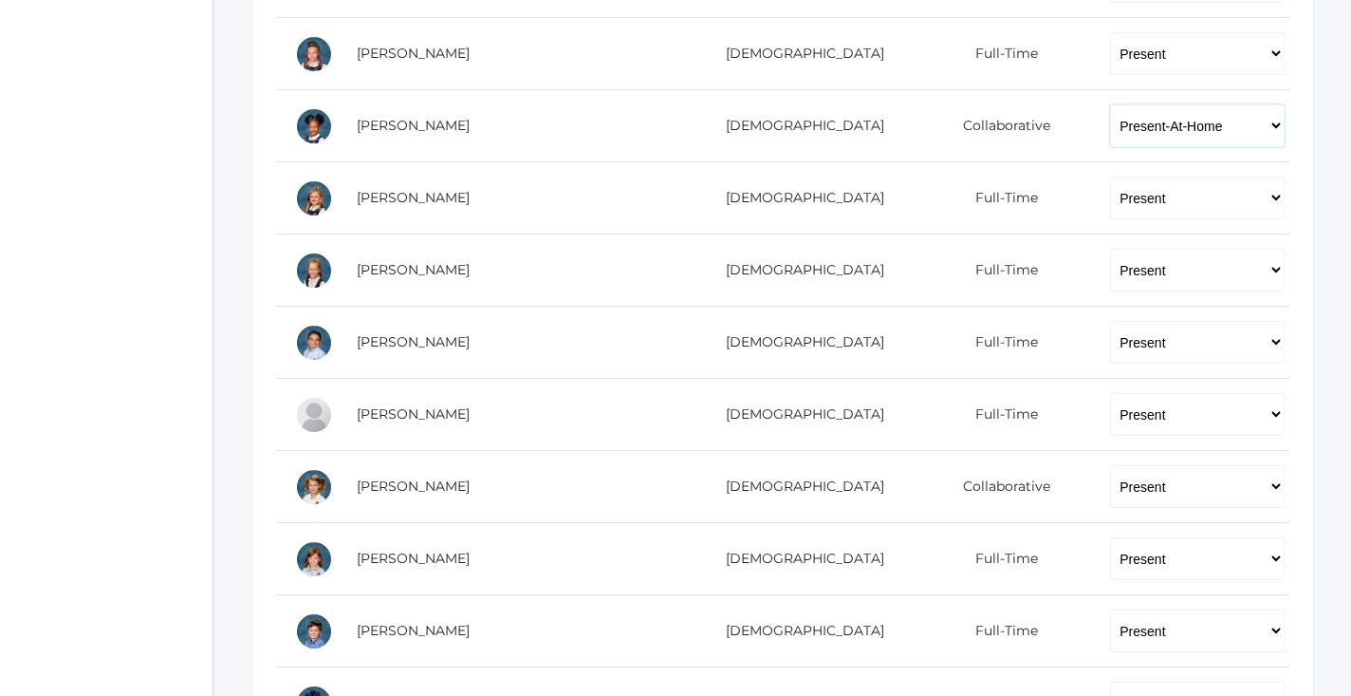
scroll to position [966, 0]
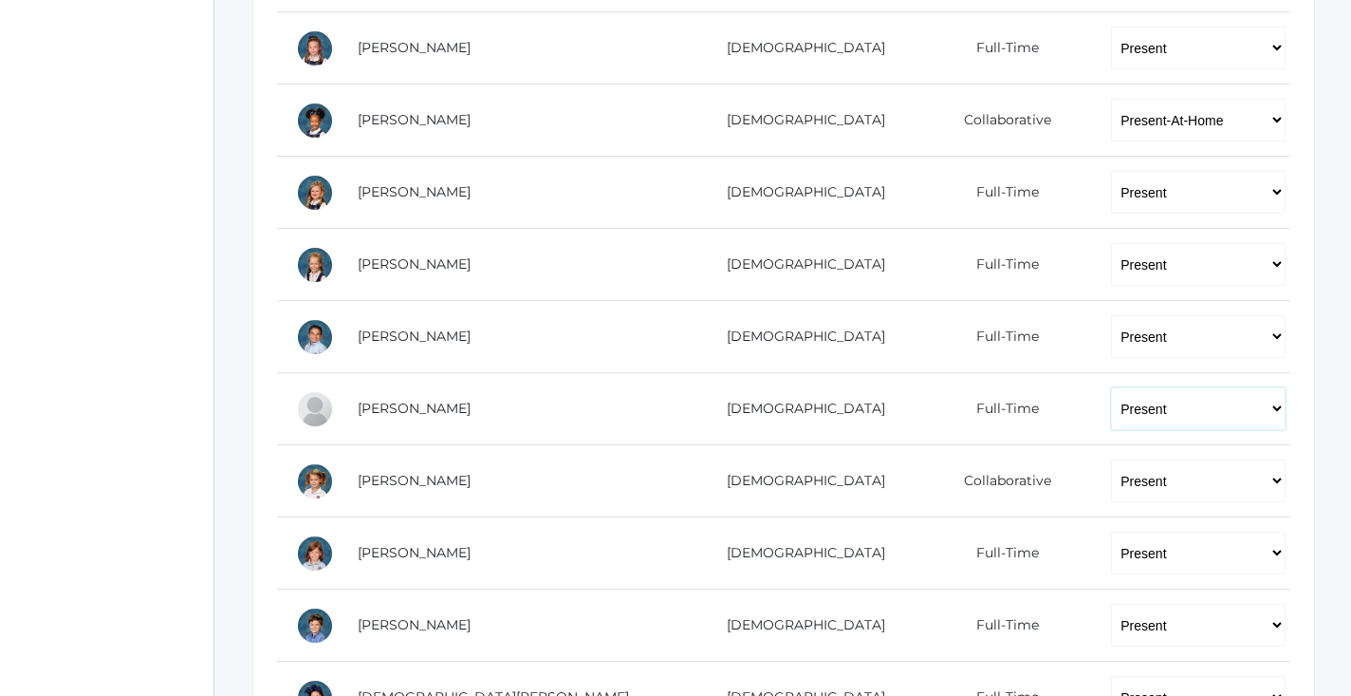
select select
select select "PH"
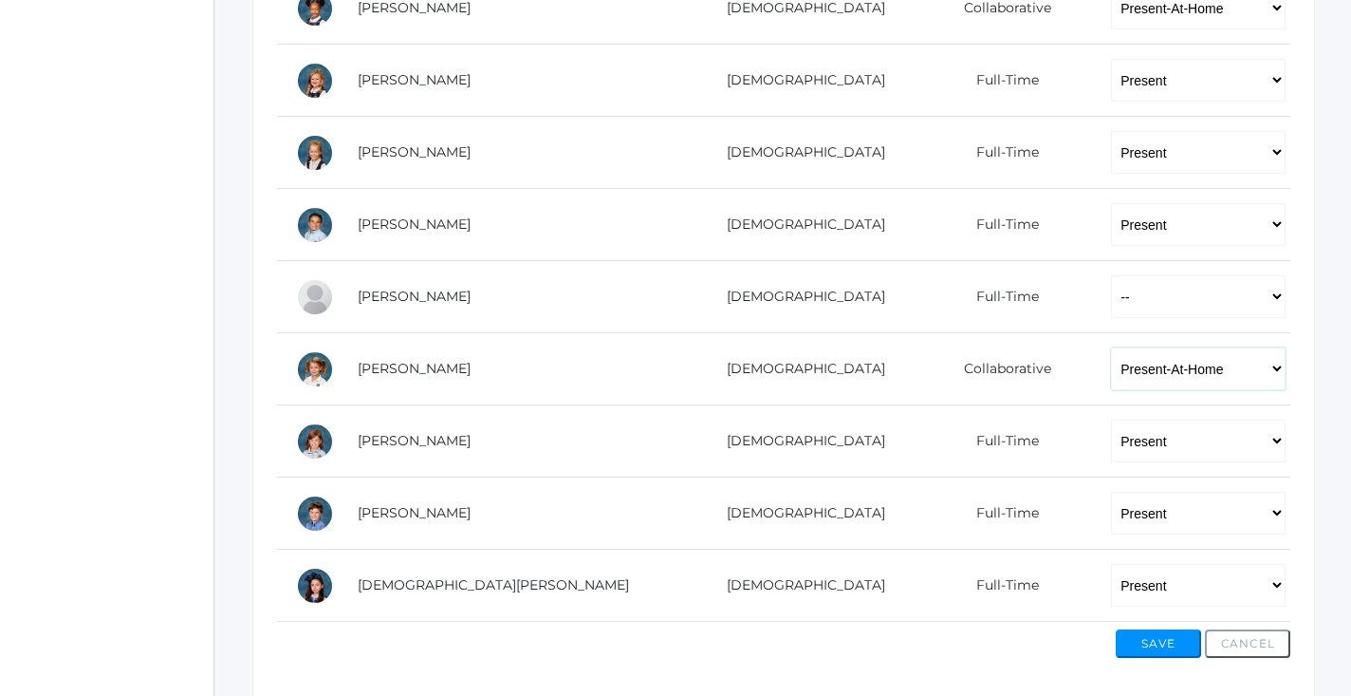
scroll to position [1068, 0]
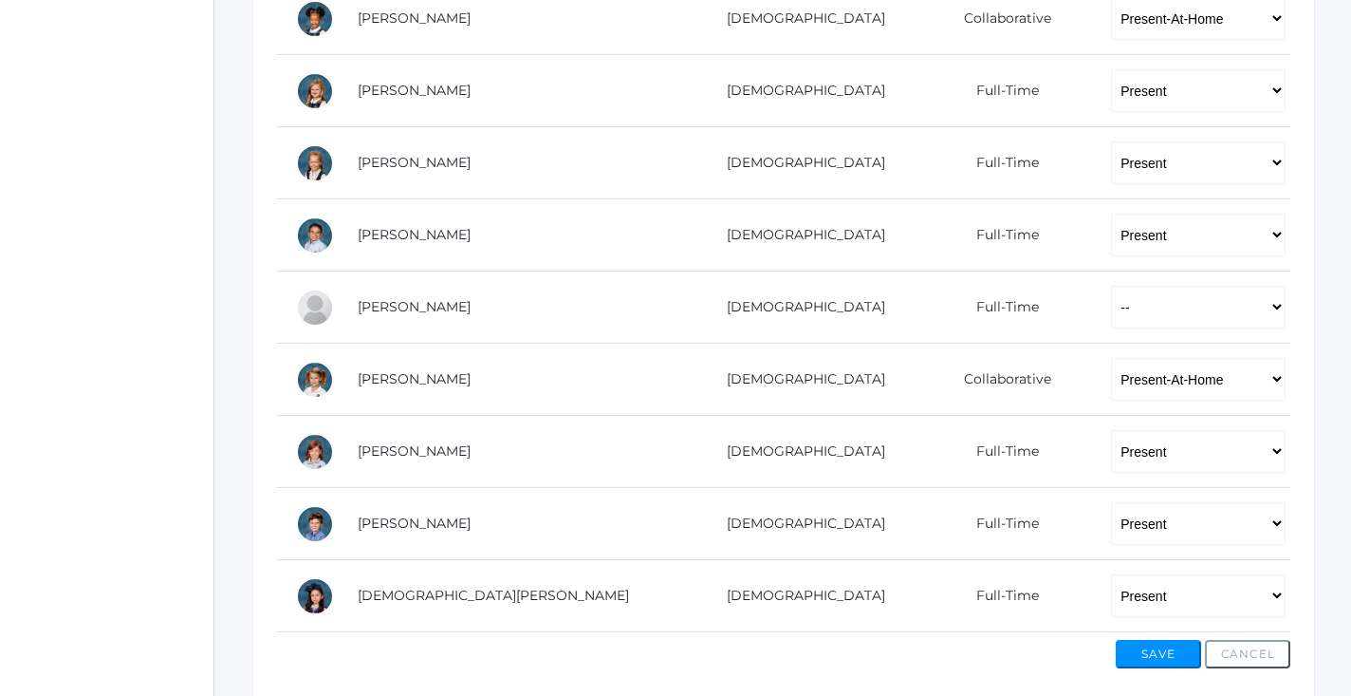
click at [1136, 647] on button "Save" at bounding box center [1158, 654] width 85 height 28
